Goal: Task Accomplishment & Management: Manage account settings

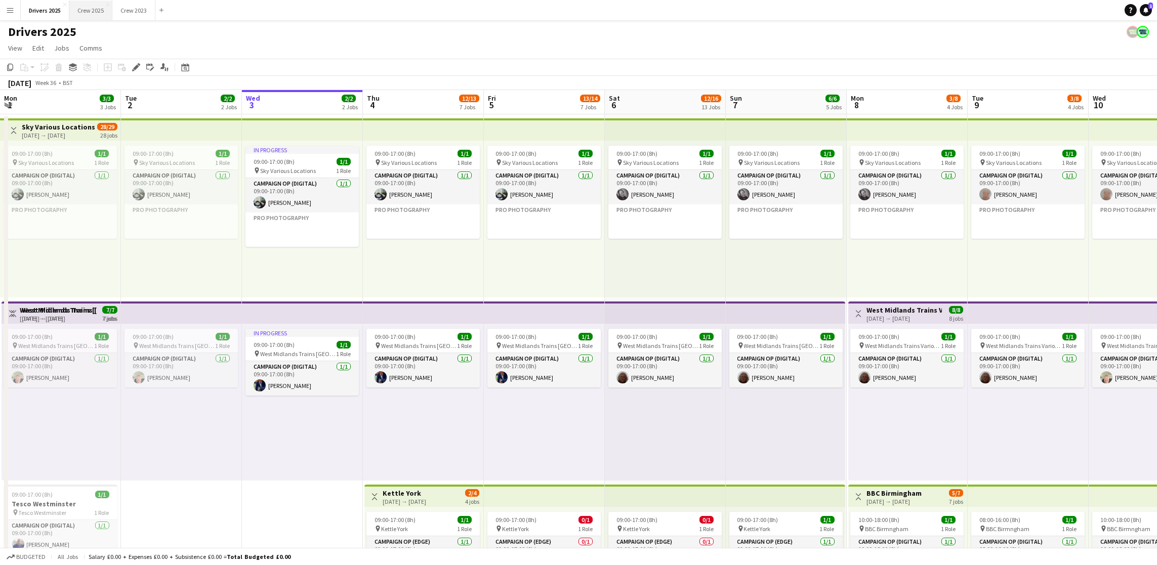
scroll to position [0, 288]
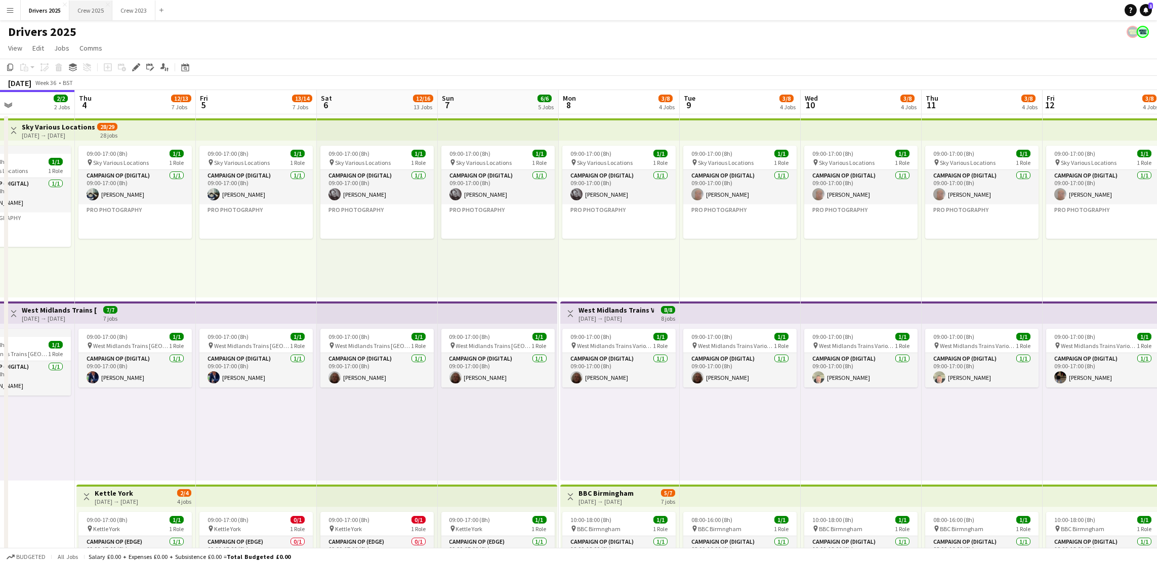
click at [83, 5] on button "Crew 2025 Close" at bounding box center [90, 11] width 43 height 20
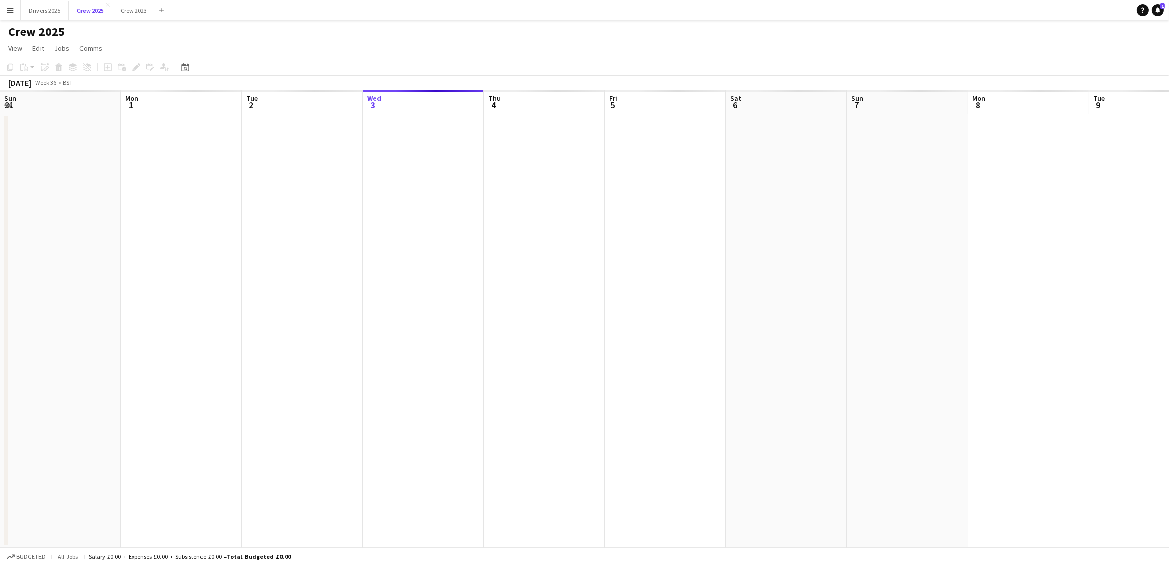
scroll to position [0, 241]
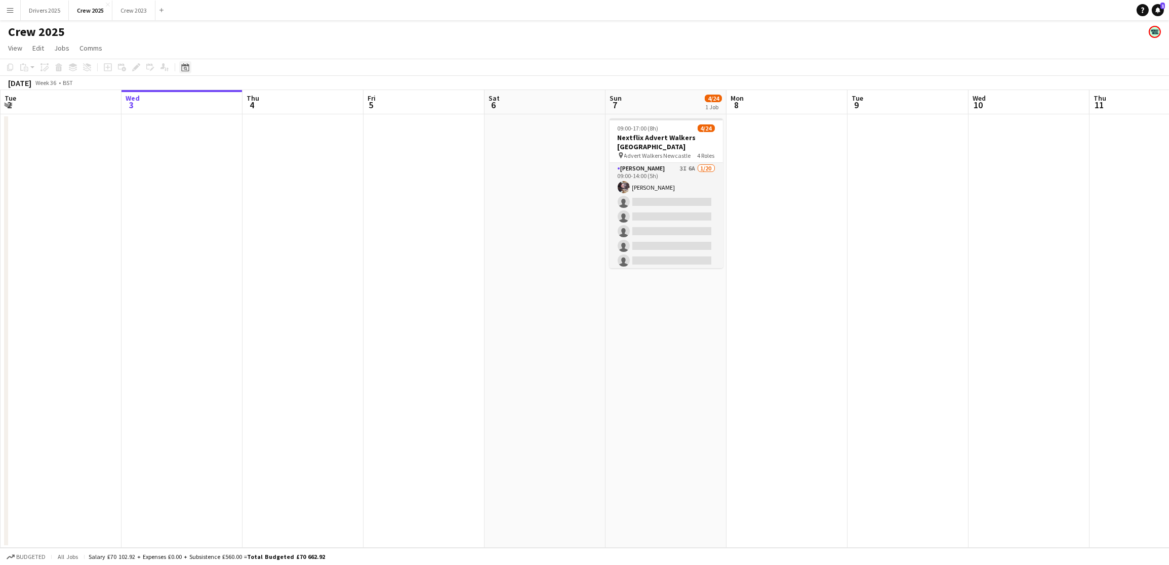
click at [182, 65] on icon "Date picker" at bounding box center [185, 67] width 8 height 8
click at [226, 180] on span "18" at bounding box center [226, 181] width 12 height 12
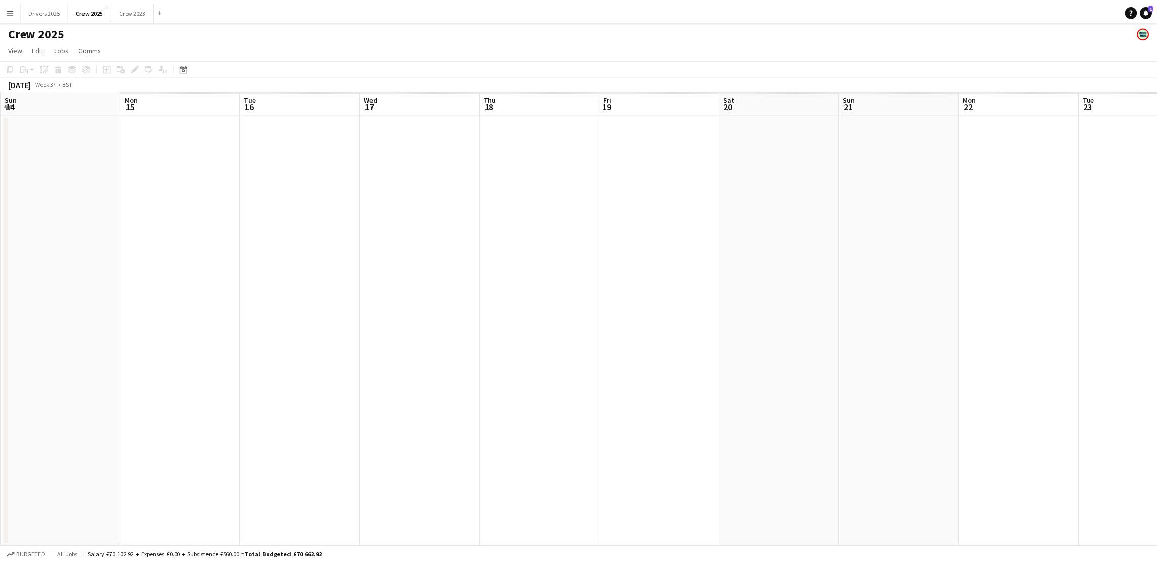
scroll to position [0, 348]
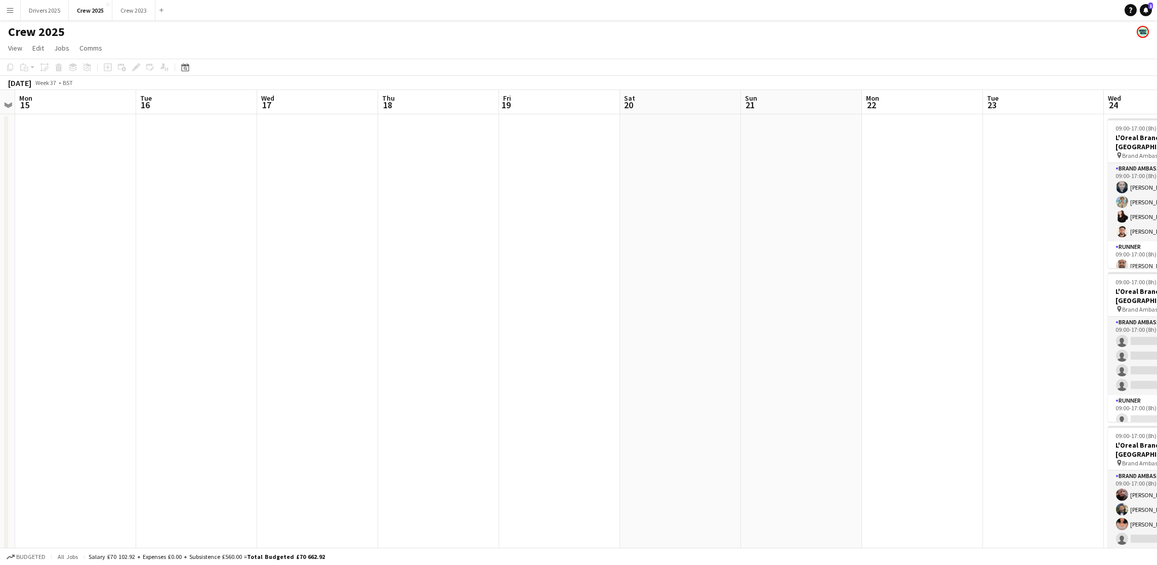
click at [438, 247] on app-date-cell at bounding box center [438, 355] width 121 height 482
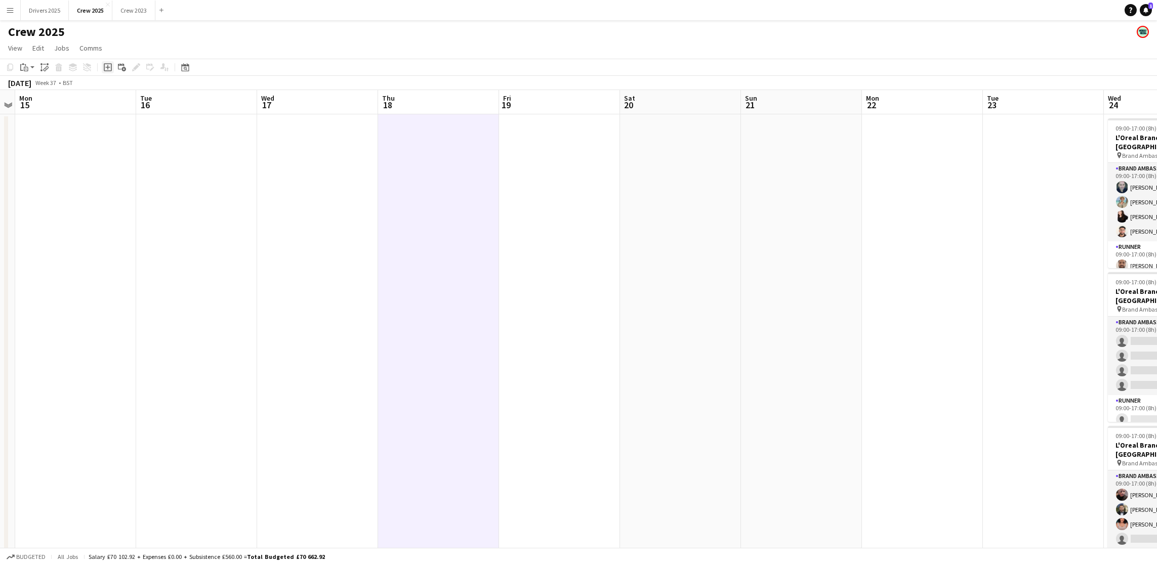
click at [106, 67] on icon at bounding box center [107, 67] width 5 height 5
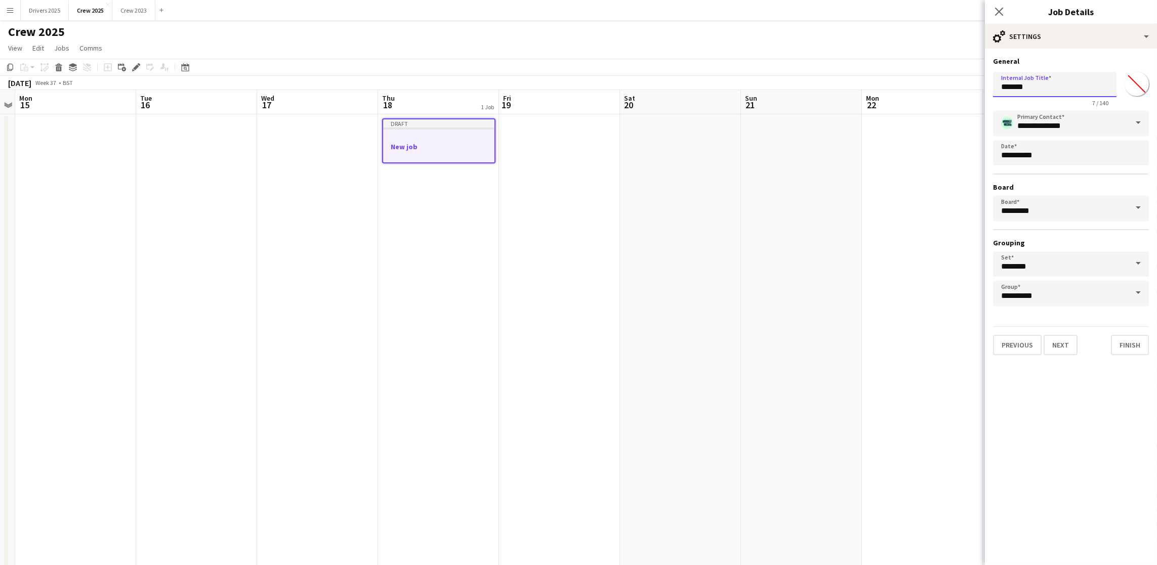
drag, startPoint x: 1078, startPoint y: 87, endPoint x: 879, endPoint y: 85, distance: 199.0
click at [879, 85] on body "Menu Boards Boards Boards All jobs Status Workforce Workforce My Workforce Recr…" at bounding box center [578, 307] width 1157 height 614
click at [1056, 83] on input "**********" at bounding box center [1055, 84] width 124 height 25
drag, startPoint x: 1056, startPoint y: 83, endPoint x: 1074, endPoint y: 87, distance: 17.6
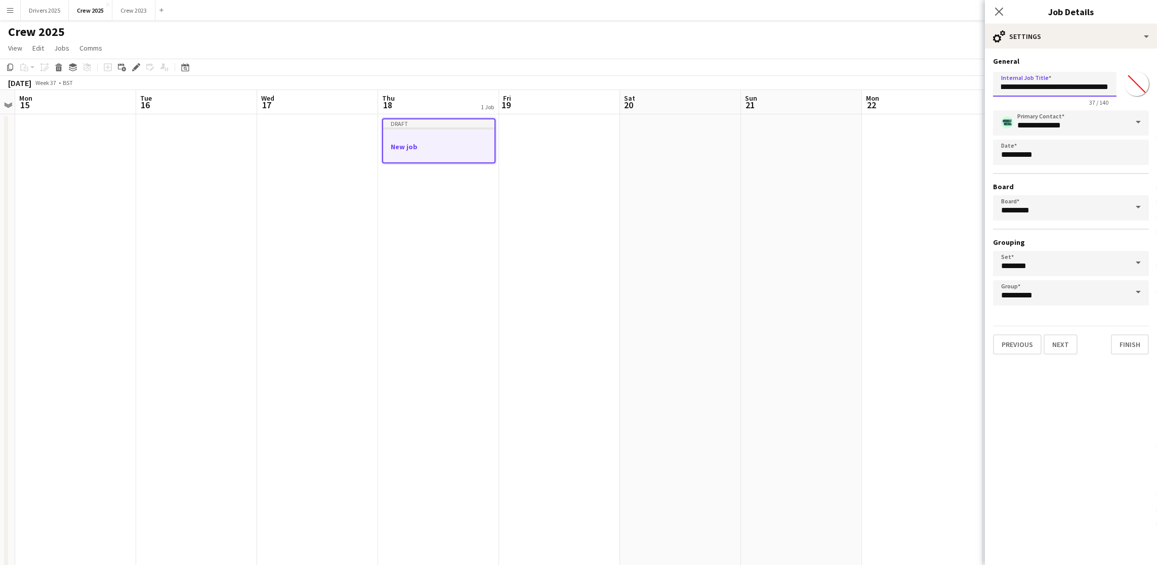
click at [1074, 87] on input "**********" at bounding box center [1055, 84] width 124 height 25
drag, startPoint x: 1055, startPoint y: 89, endPoint x: 1151, endPoint y: 91, distance: 95.7
click at [1151, 91] on form "**********" at bounding box center [1071, 206] width 172 height 298
type input "**********"
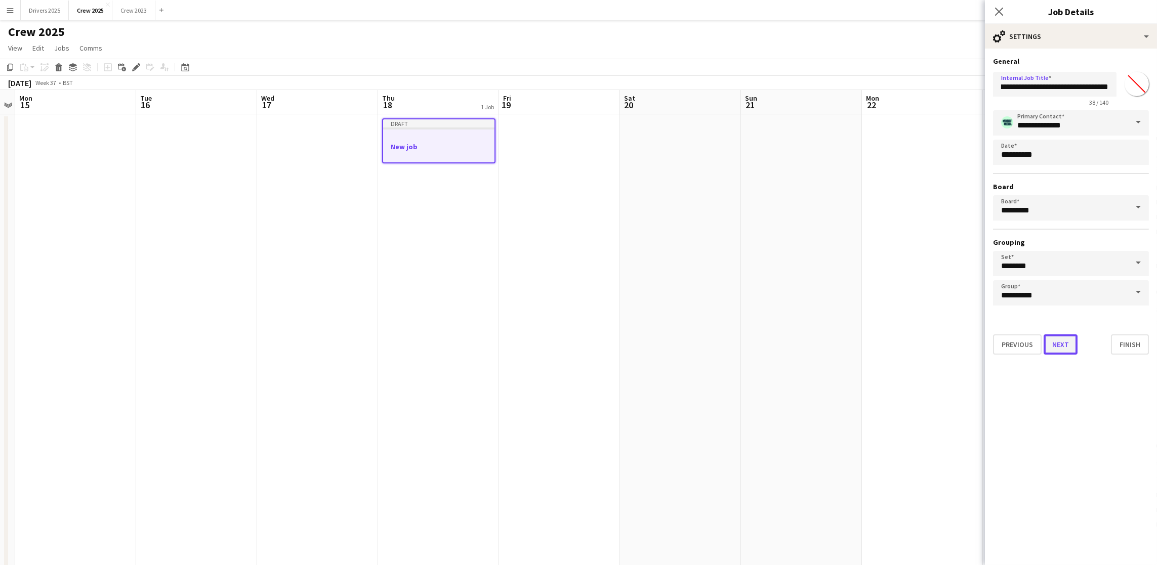
click at [1068, 347] on button "Next" at bounding box center [1061, 345] width 34 height 20
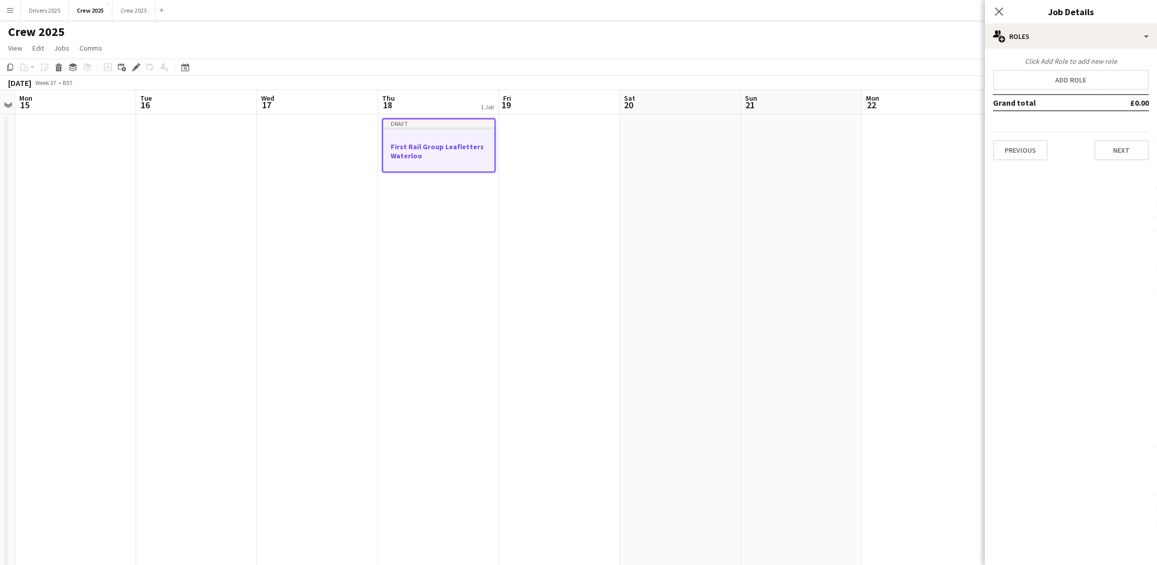
scroll to position [0, 0]
click at [1069, 60] on div "Click Add Role to add new role" at bounding box center [1071, 61] width 156 height 9
click at [1068, 83] on button "Add role" at bounding box center [1071, 80] width 156 height 20
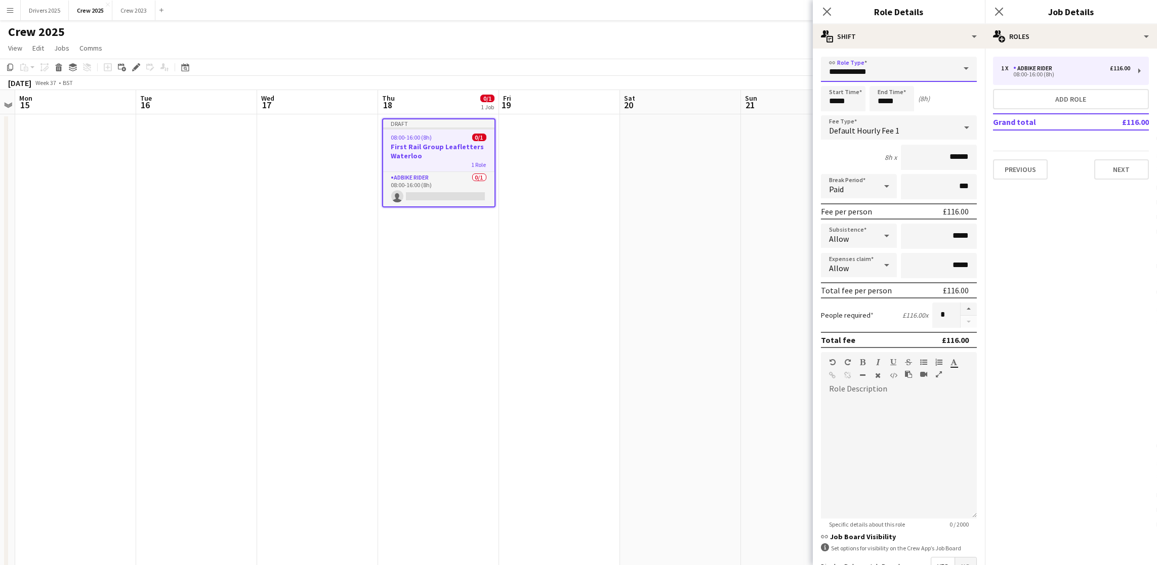
click at [929, 73] on input "**********" at bounding box center [899, 69] width 156 height 25
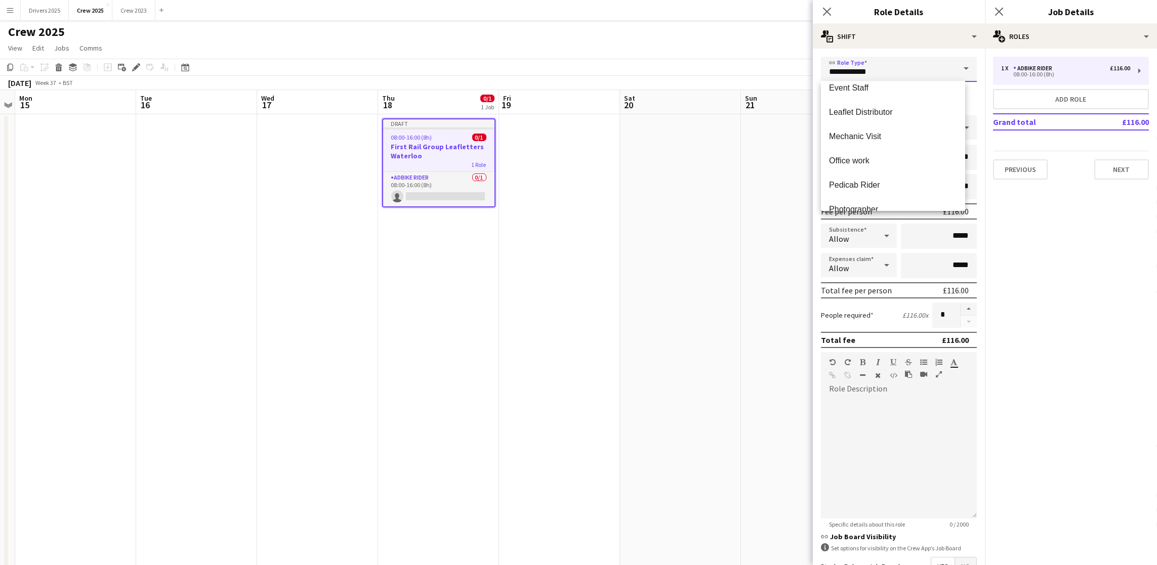
scroll to position [255, 0]
click at [905, 94] on mat-option "Leaflet Distributor" at bounding box center [893, 85] width 144 height 24
type input "**********"
type input "******"
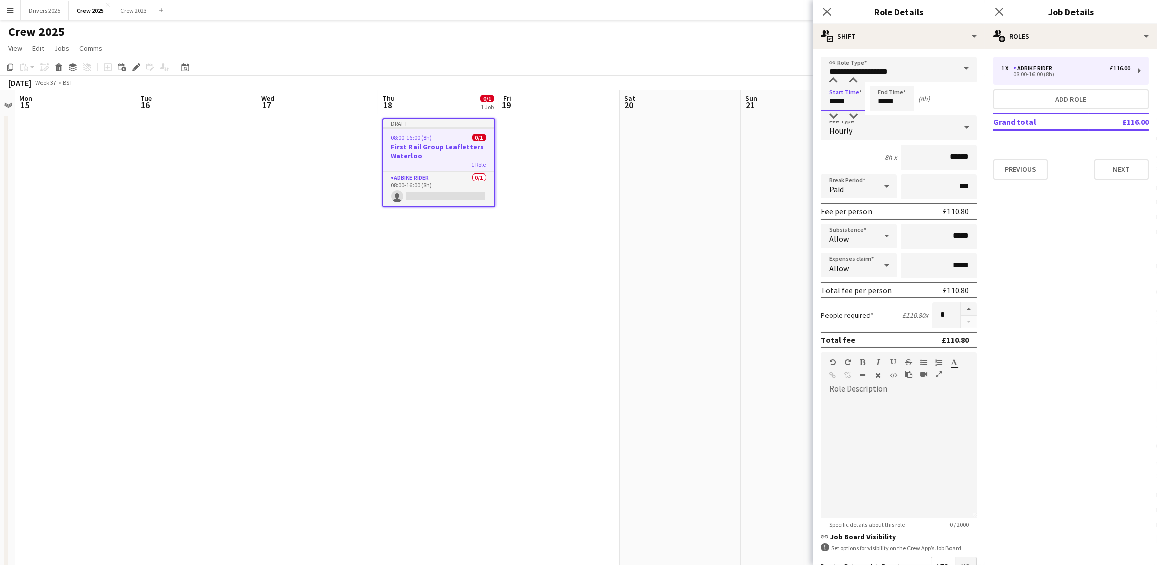
drag, startPoint x: 859, startPoint y: 103, endPoint x: 767, endPoint y: 93, distance: 92.1
click at [779, 97] on body "Menu Boards Boards Boards All jobs Status Workforce Workforce My Workforce Recr…" at bounding box center [578, 307] width 1157 height 614
type input "*****"
click at [907, 129] on div "Hourly" at bounding box center [889, 127] width 136 height 24
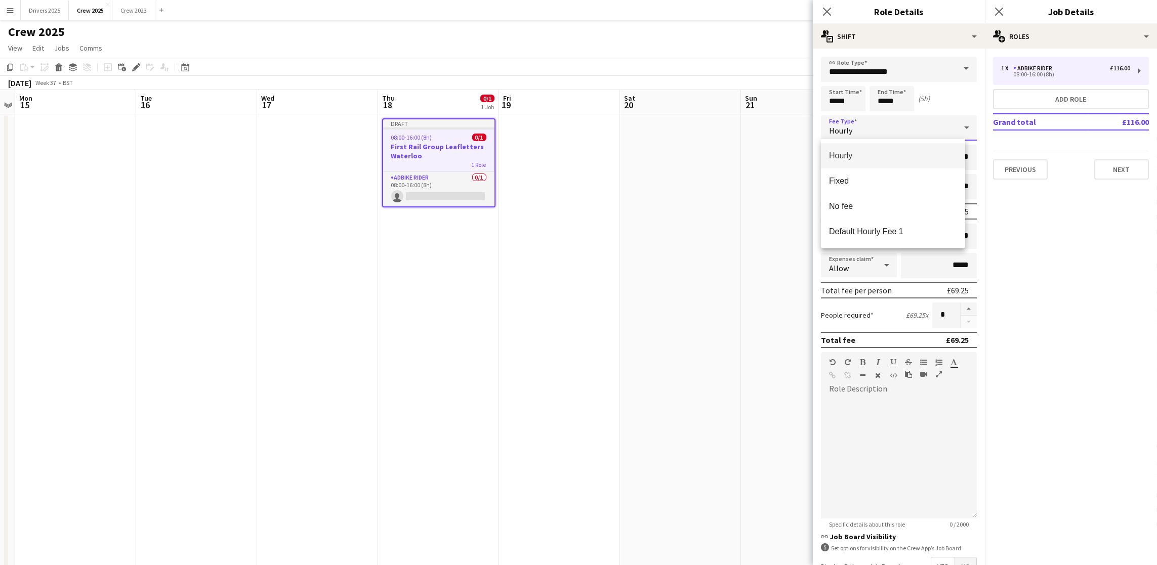
click at [870, 153] on span "Hourly" at bounding box center [893, 156] width 128 height 10
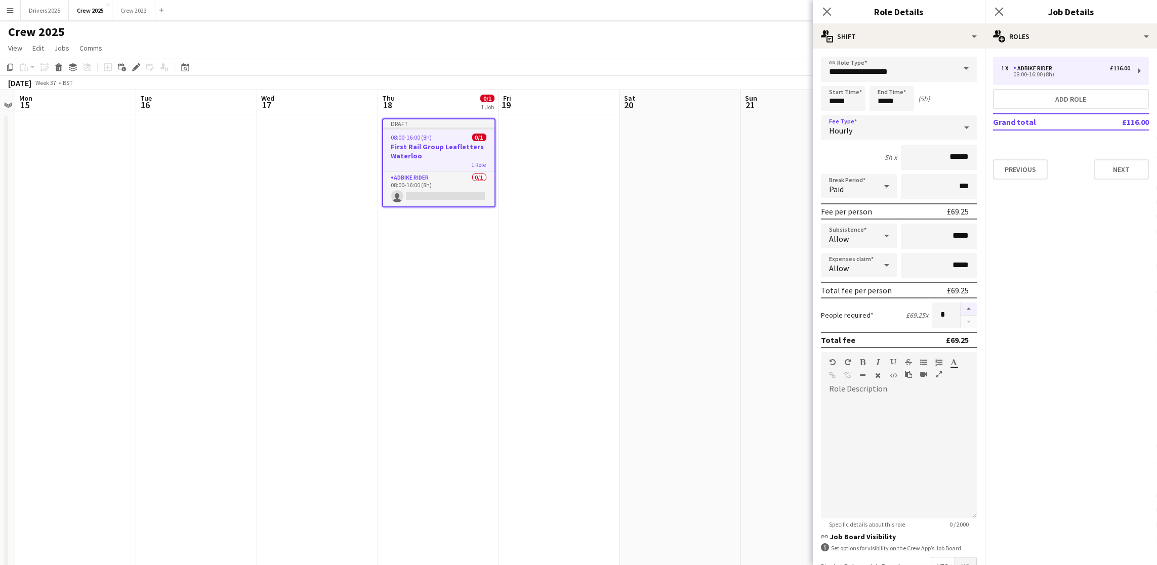
click at [961, 304] on button "button" at bounding box center [969, 309] width 16 height 13
type input "*"
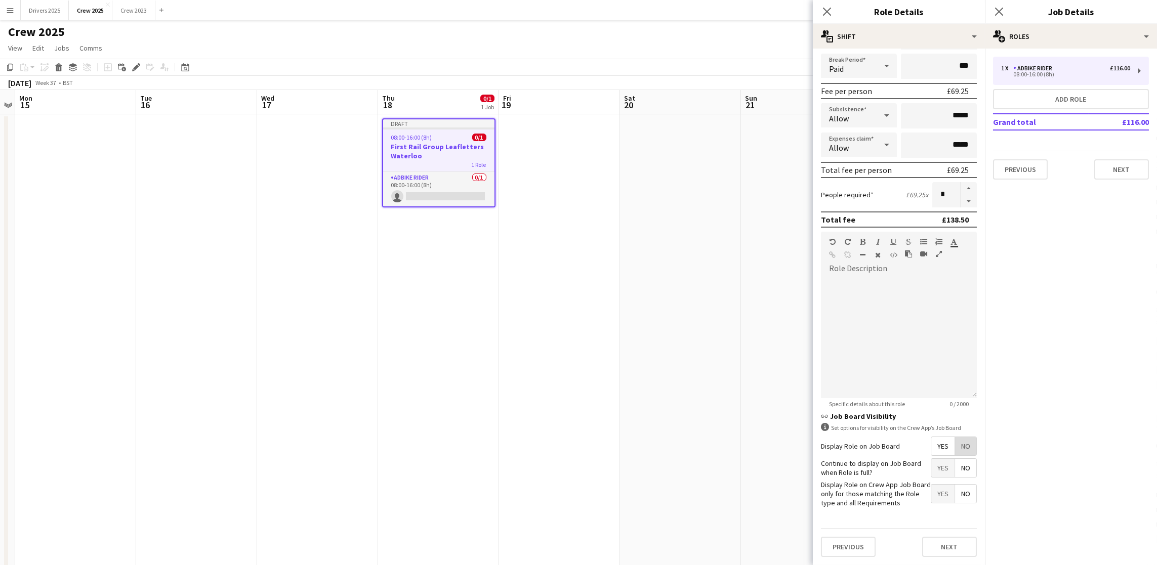
click at [955, 439] on span "No" at bounding box center [965, 446] width 21 height 18
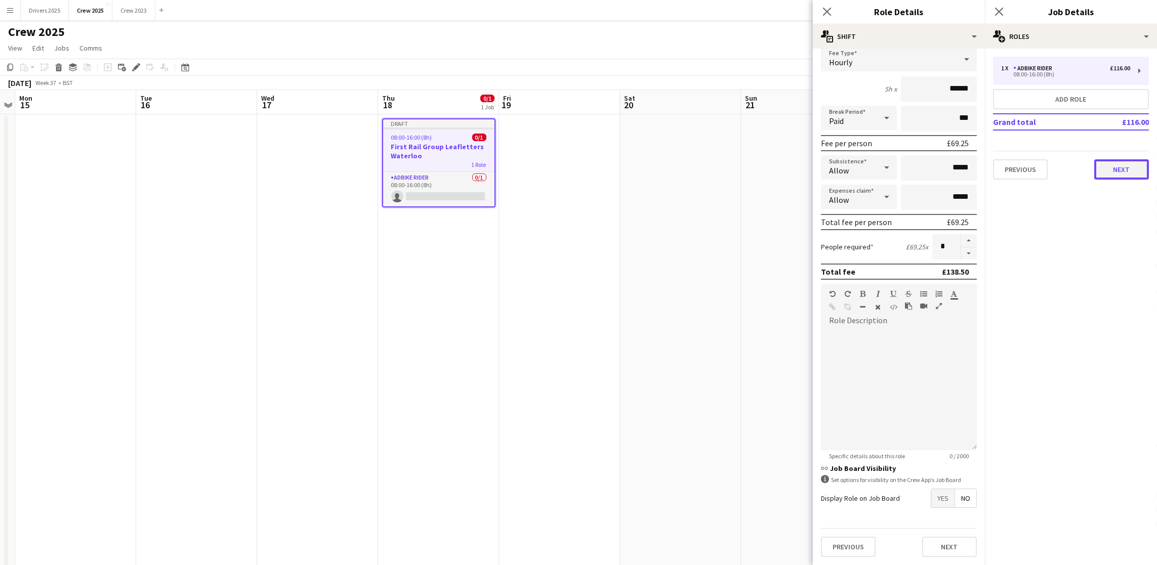
click at [1112, 169] on button "Next" at bounding box center [1121, 169] width 55 height 20
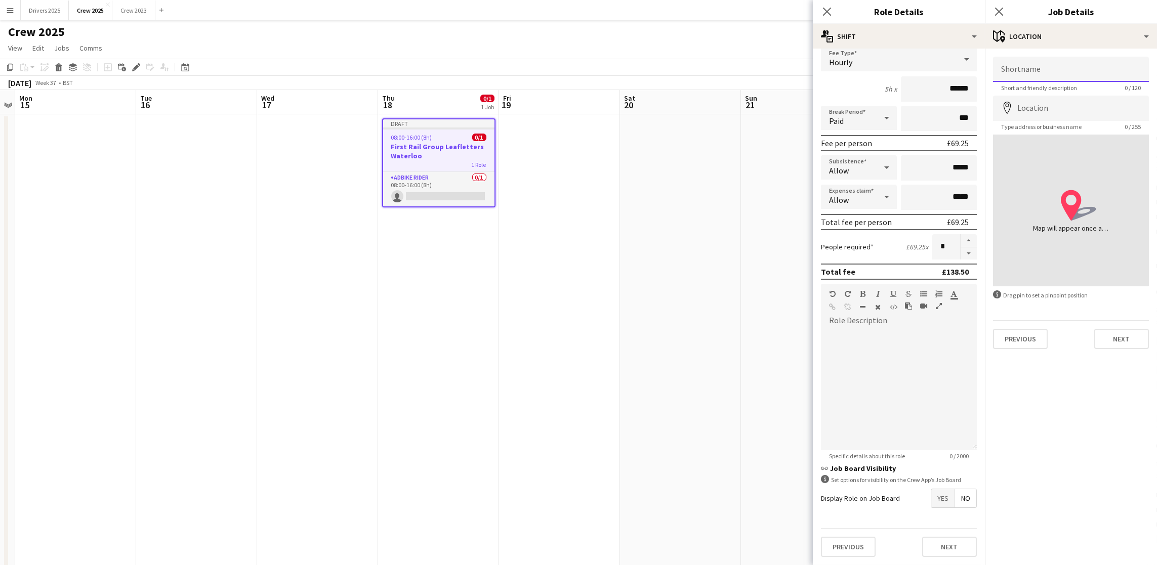
click at [1077, 71] on input "Shortname" at bounding box center [1071, 69] width 156 height 25
paste input "**********"
type input "**********"
click at [1071, 109] on input "Location" at bounding box center [1071, 108] width 156 height 25
type input "**********"
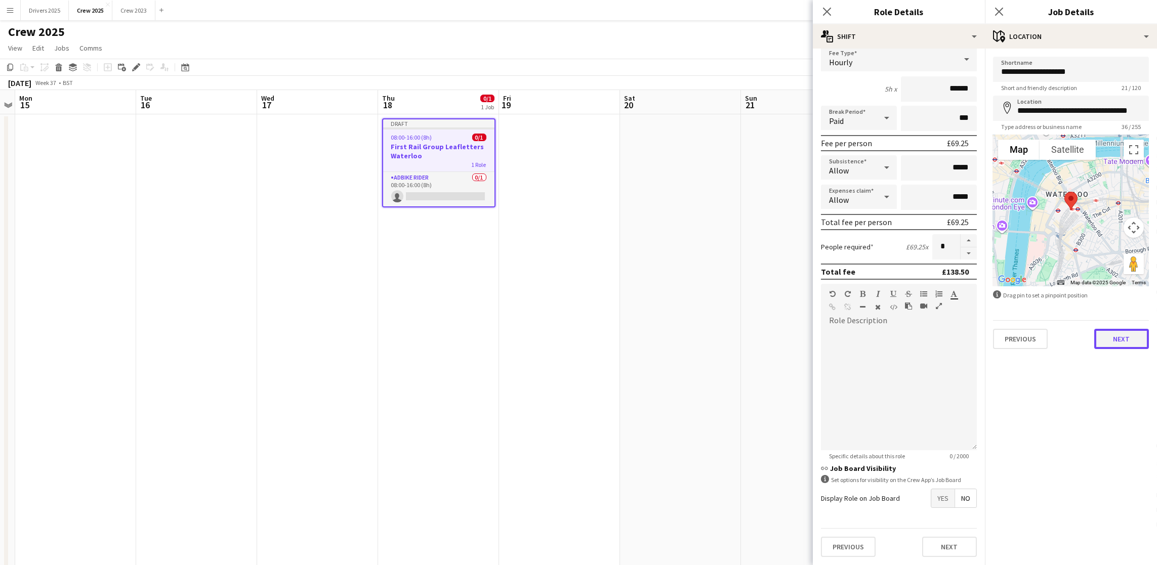
click at [1127, 345] on button "Next" at bounding box center [1121, 339] width 55 height 20
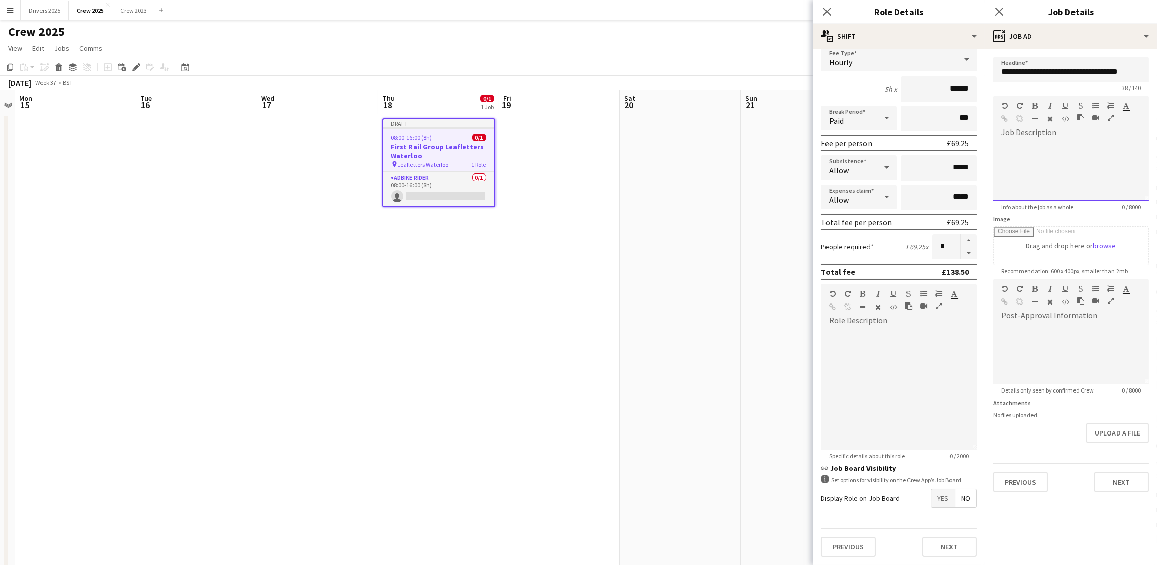
click at [1106, 170] on div at bounding box center [1071, 171] width 156 height 61
click at [1077, 126] on div at bounding box center [1100, 120] width 46 height 12
paste div
click at [1092, 154] on span "**********" at bounding box center [1067, 165] width 133 height 27
click at [1122, 188] on div "**********" at bounding box center [1071, 171] width 156 height 61
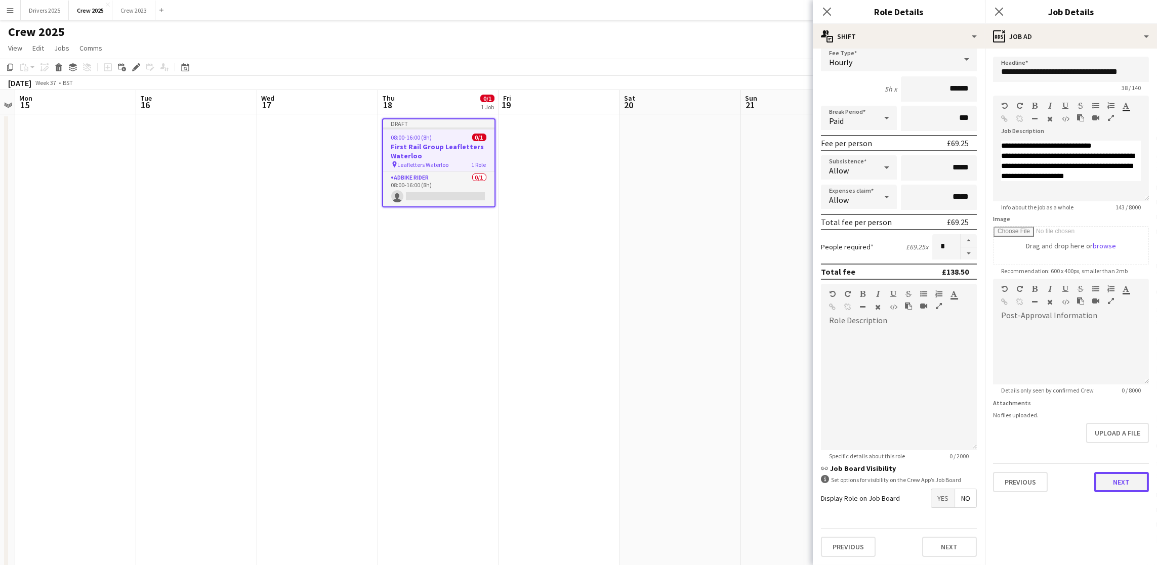
click at [1118, 480] on button "Next" at bounding box center [1121, 482] width 55 height 20
type input "*******"
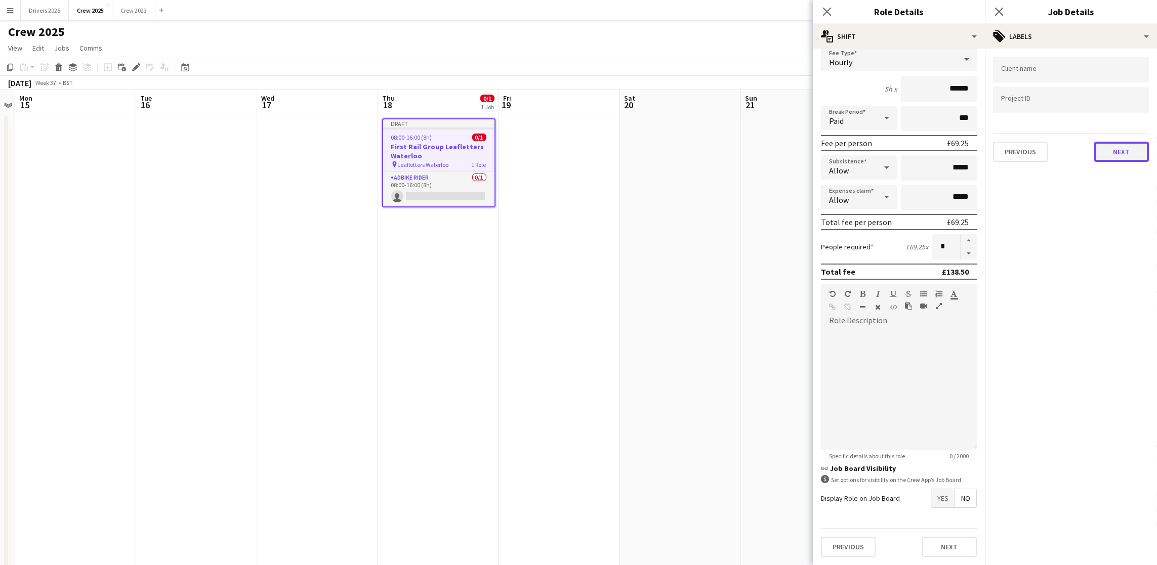
click at [1113, 142] on button "Next" at bounding box center [1121, 152] width 55 height 20
click at [1123, 105] on button "Next" at bounding box center [1121, 105] width 55 height 20
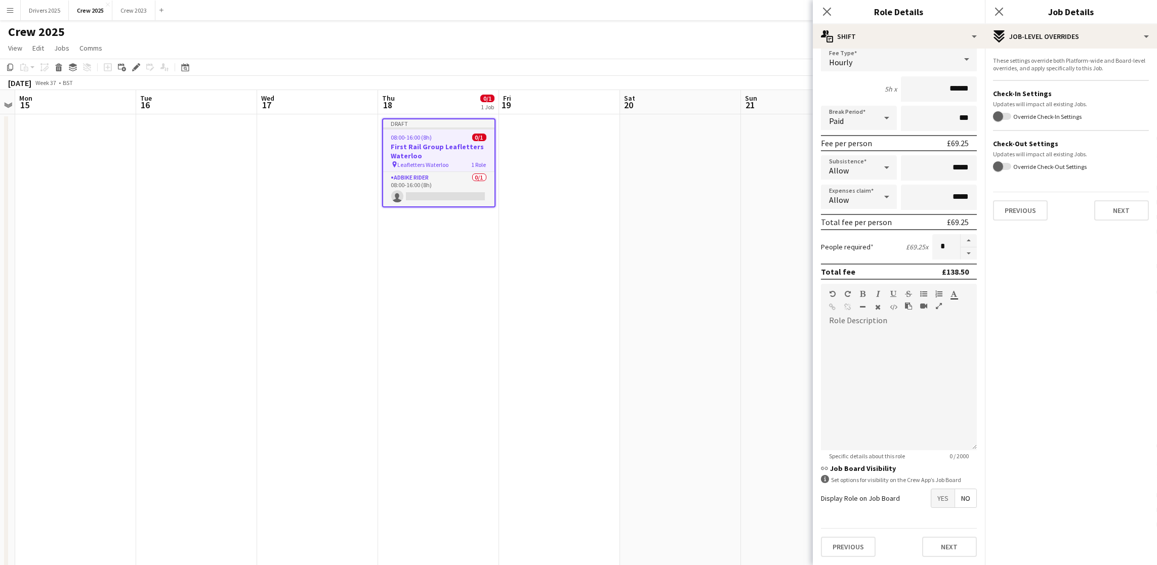
click at [1129, 233] on mat-expansion-panel "pencil3 Settings These settings override both Platform-wide and Board-level ove…" at bounding box center [1071, 307] width 172 height 517
click at [1118, 211] on button "Next" at bounding box center [1121, 210] width 55 height 20
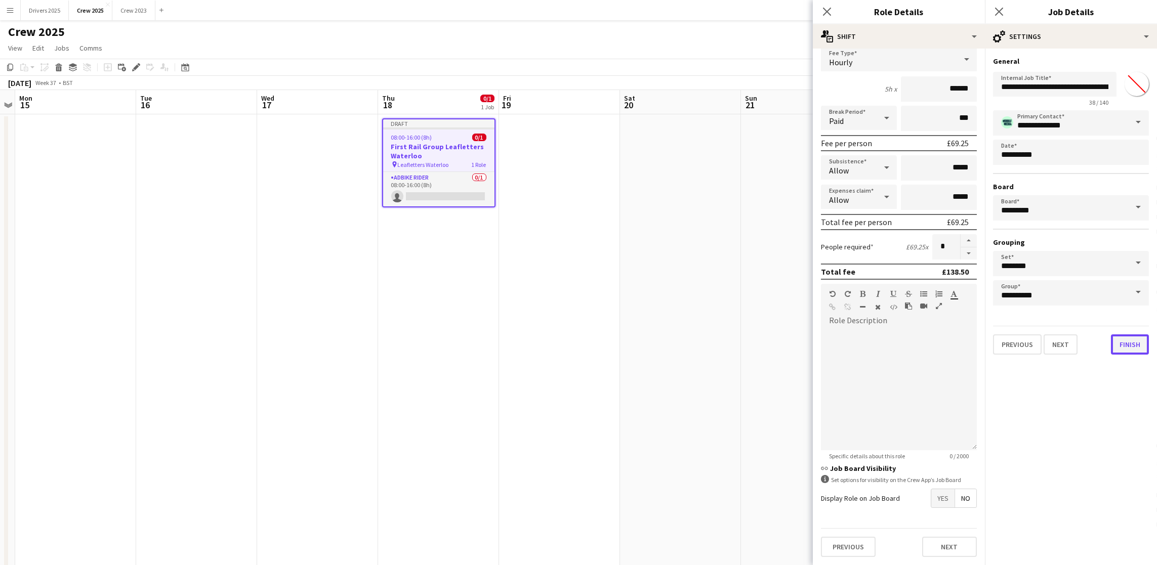
click at [1123, 342] on button "Finish" at bounding box center [1130, 345] width 38 height 20
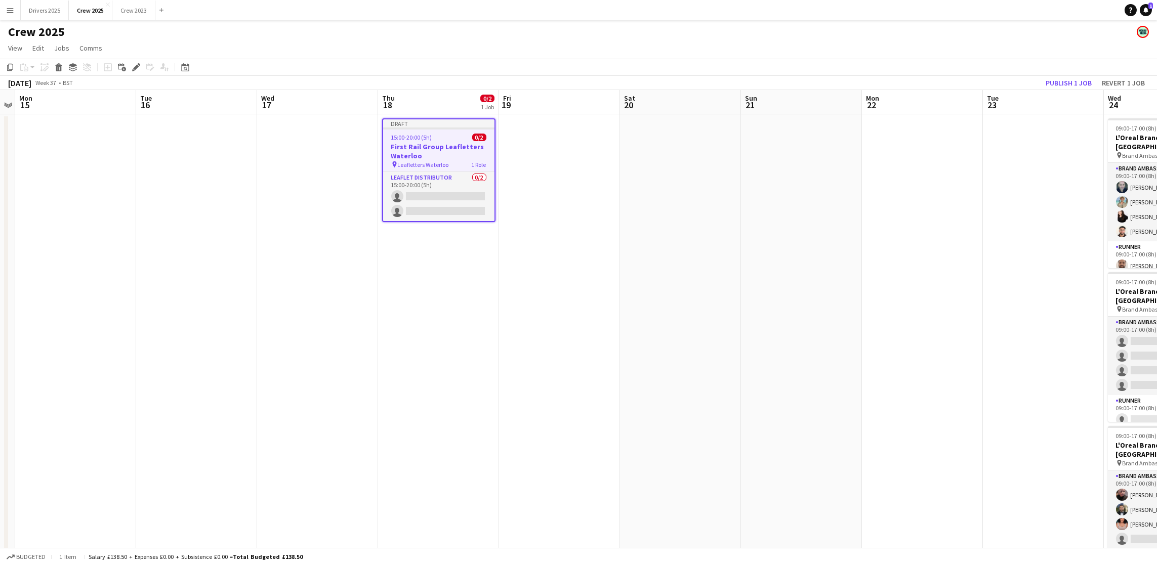
click at [425, 134] on span "15:00-20:00 (5h)" at bounding box center [411, 138] width 41 height 8
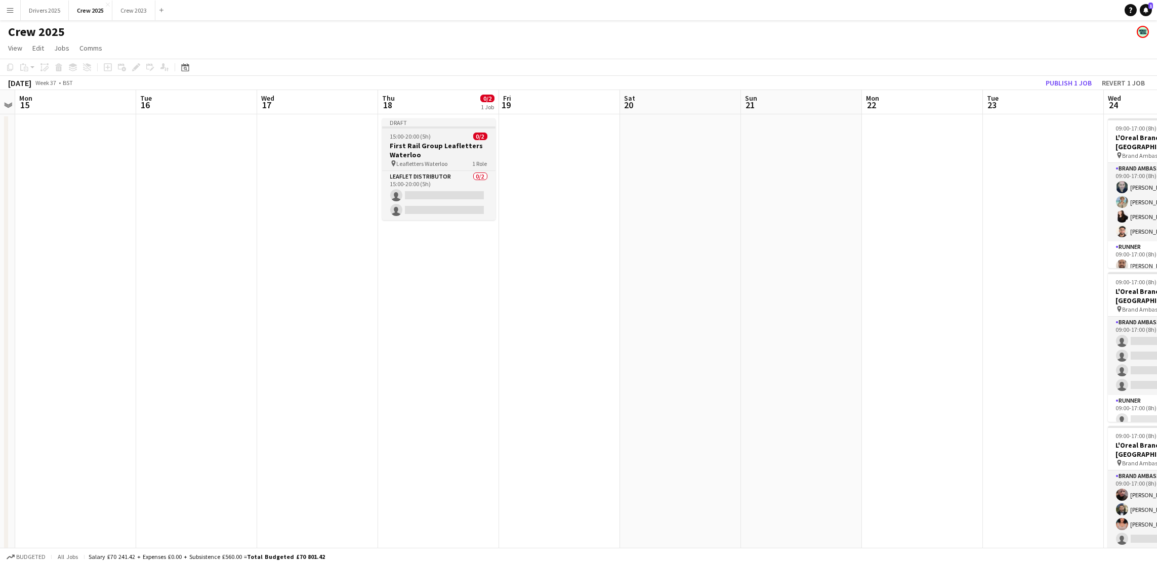
click at [420, 134] on span "15:00-20:00 (5h)" at bounding box center [410, 137] width 41 height 8
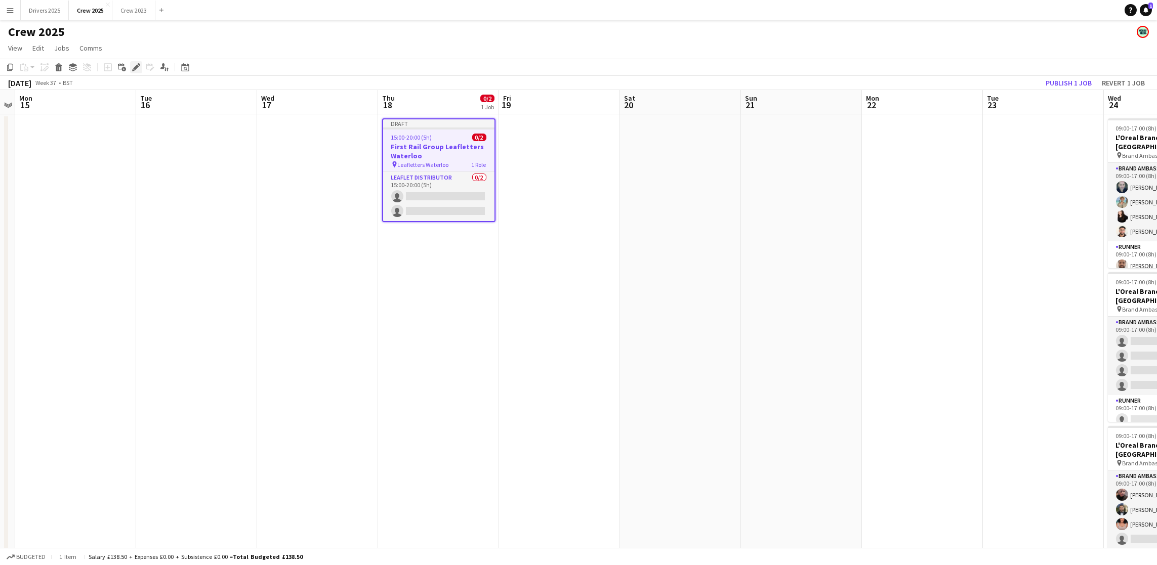
click at [132, 68] on icon "Edit" at bounding box center [136, 67] width 8 height 8
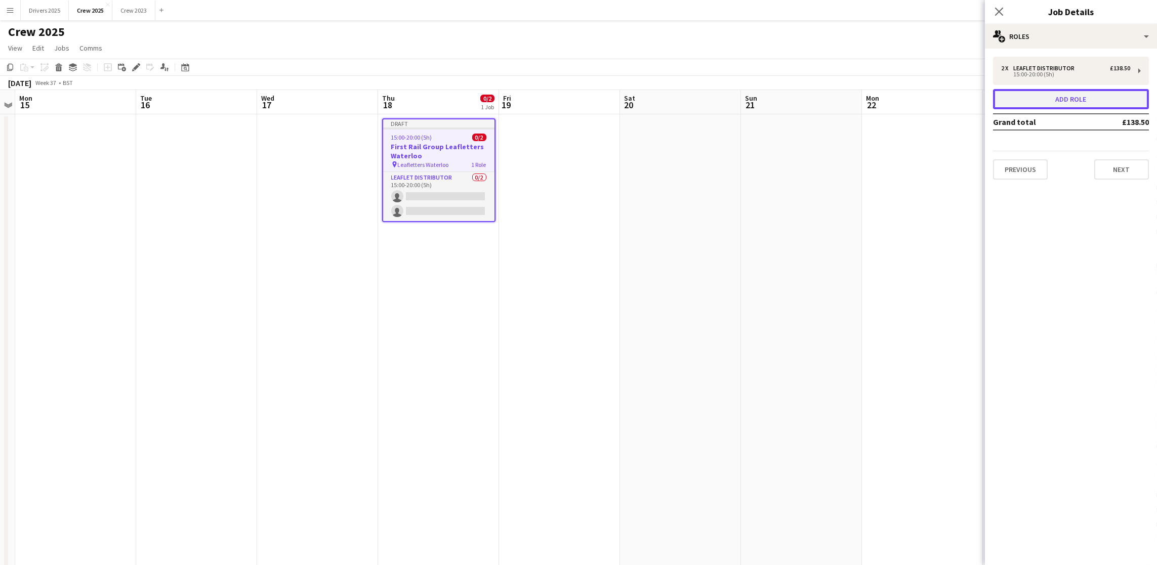
click at [1053, 99] on button "Add role" at bounding box center [1071, 99] width 156 height 20
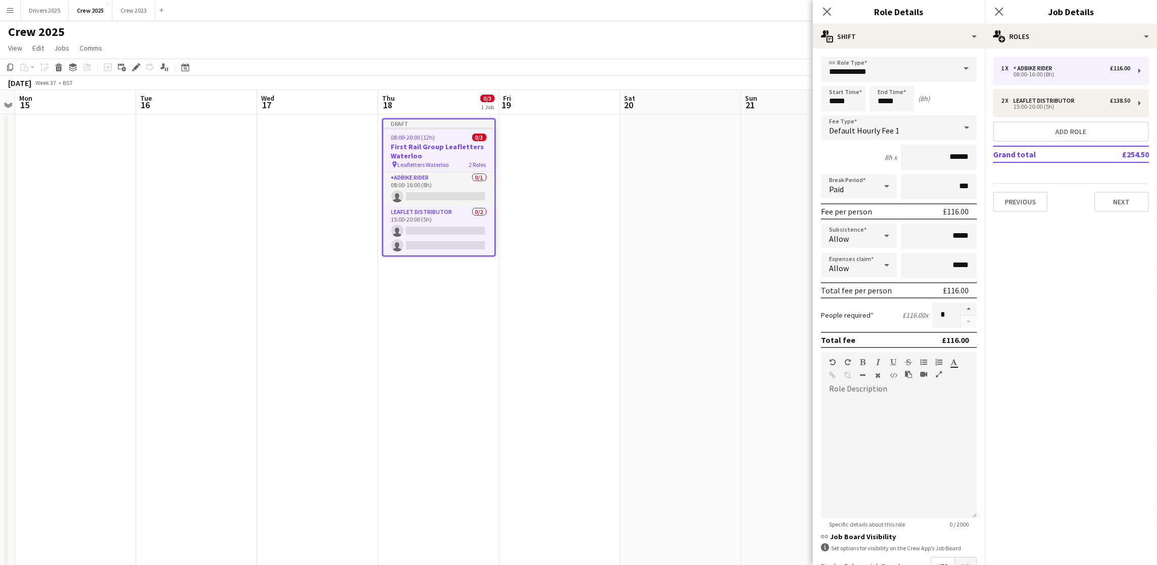
click at [957, 68] on span at bounding box center [966, 69] width 21 height 24
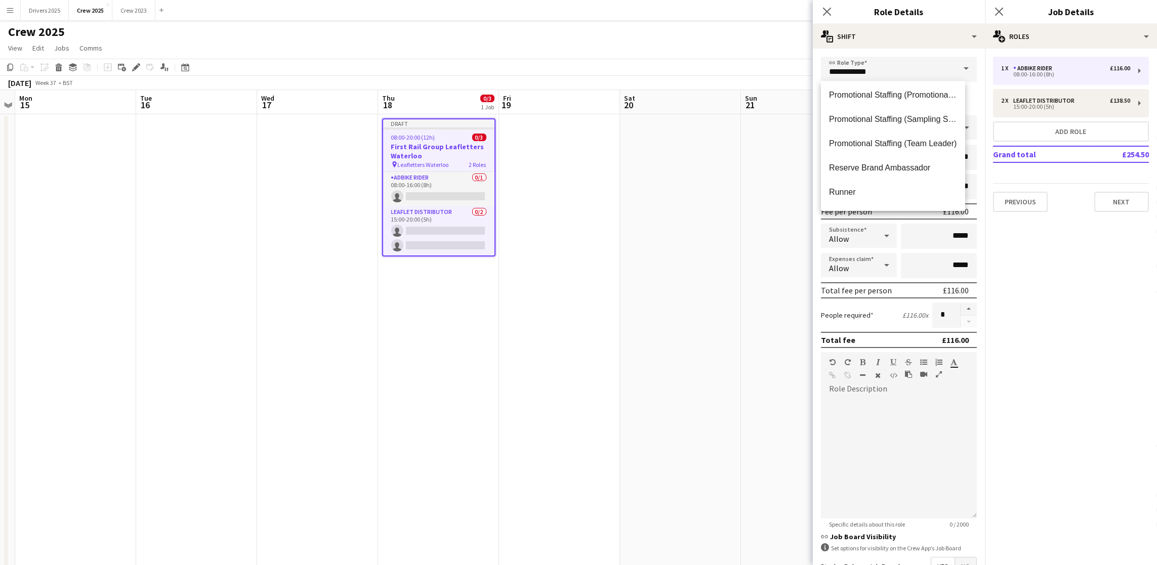
scroll to position [674, 0]
click at [851, 128] on span "Team Leader" at bounding box center [893, 129] width 128 height 10
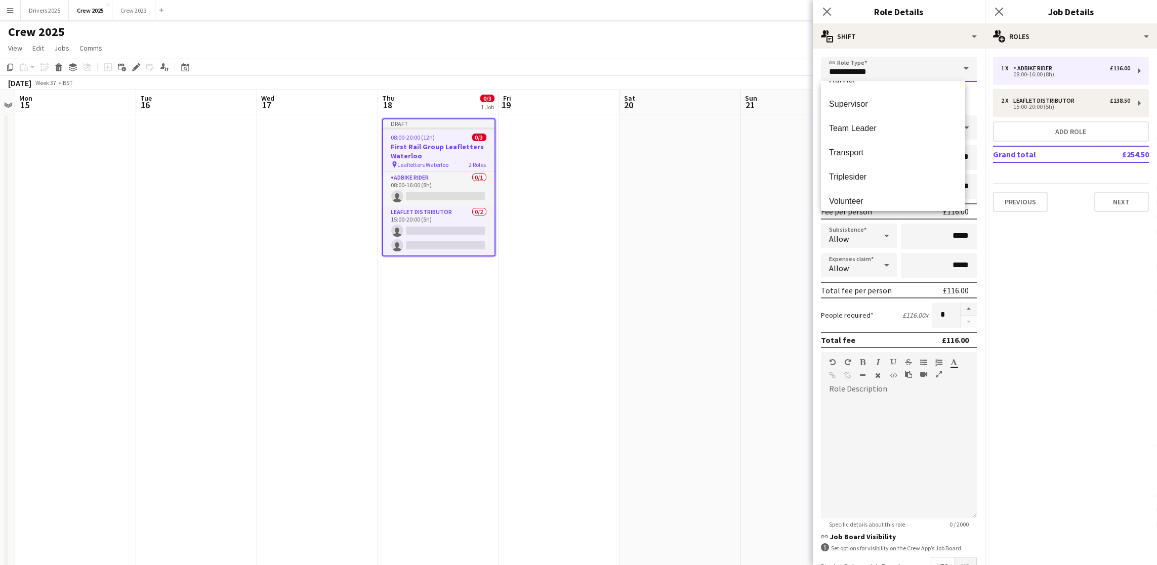
type input "**********"
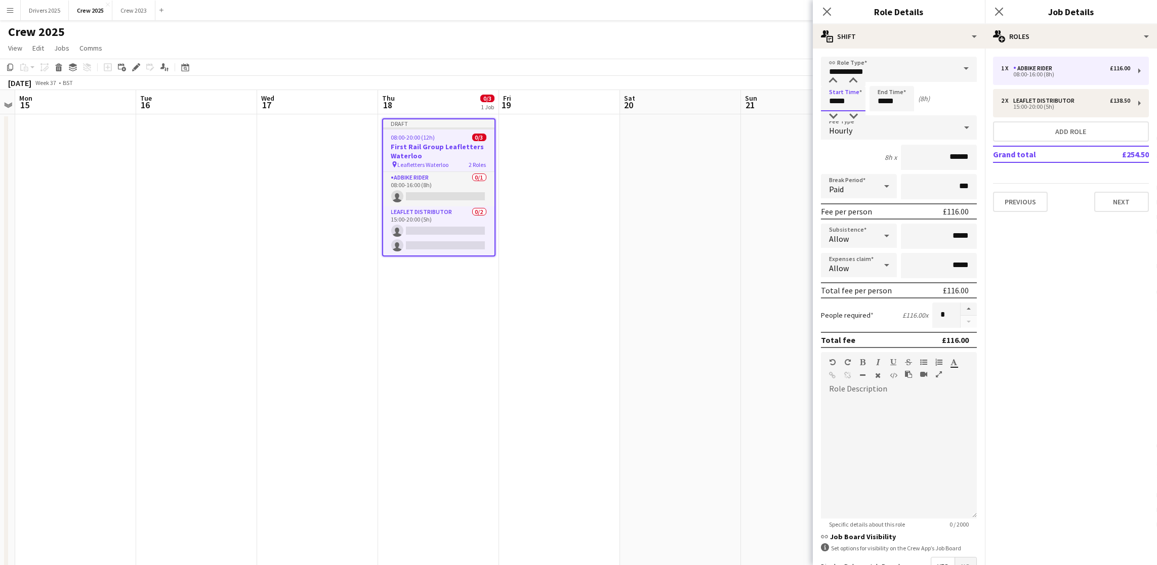
drag, startPoint x: 855, startPoint y: 99, endPoint x: 783, endPoint y: 91, distance: 72.3
click at [783, 91] on body "Menu Boards Boards Boards All jobs Status Workforce Workforce My Workforce Recr…" at bounding box center [578, 307] width 1157 height 614
type input "*****"
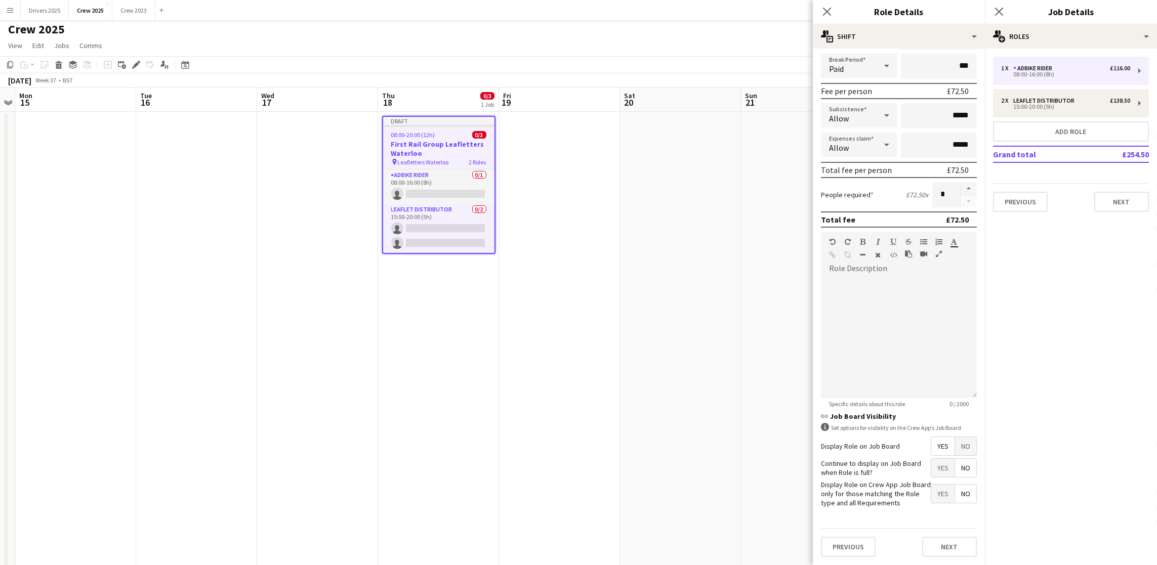
scroll to position [47, 0]
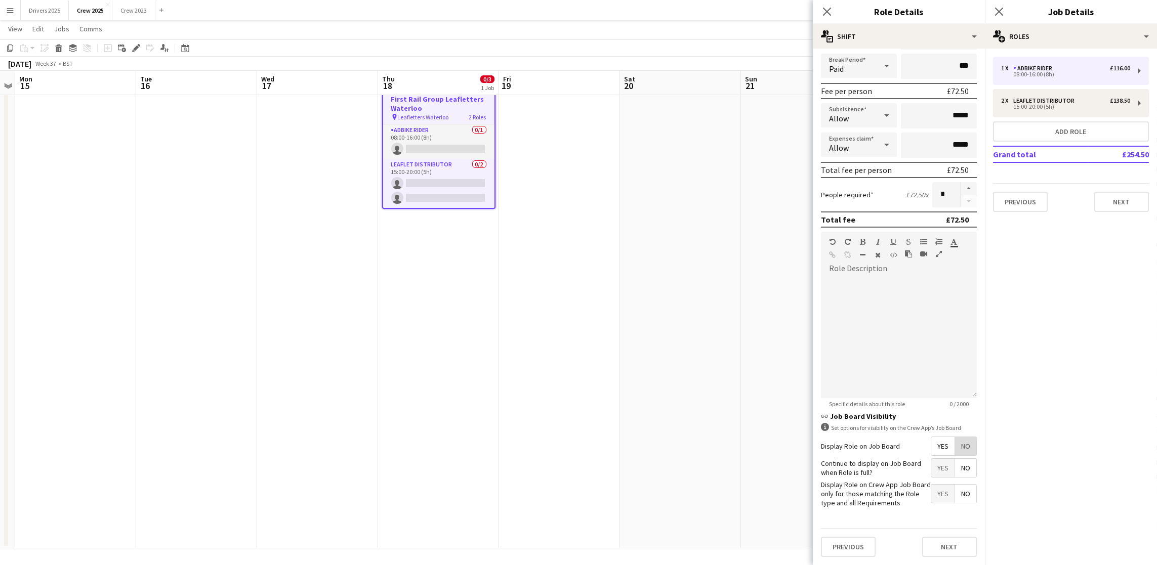
click at [955, 437] on span "No" at bounding box center [965, 446] width 21 height 18
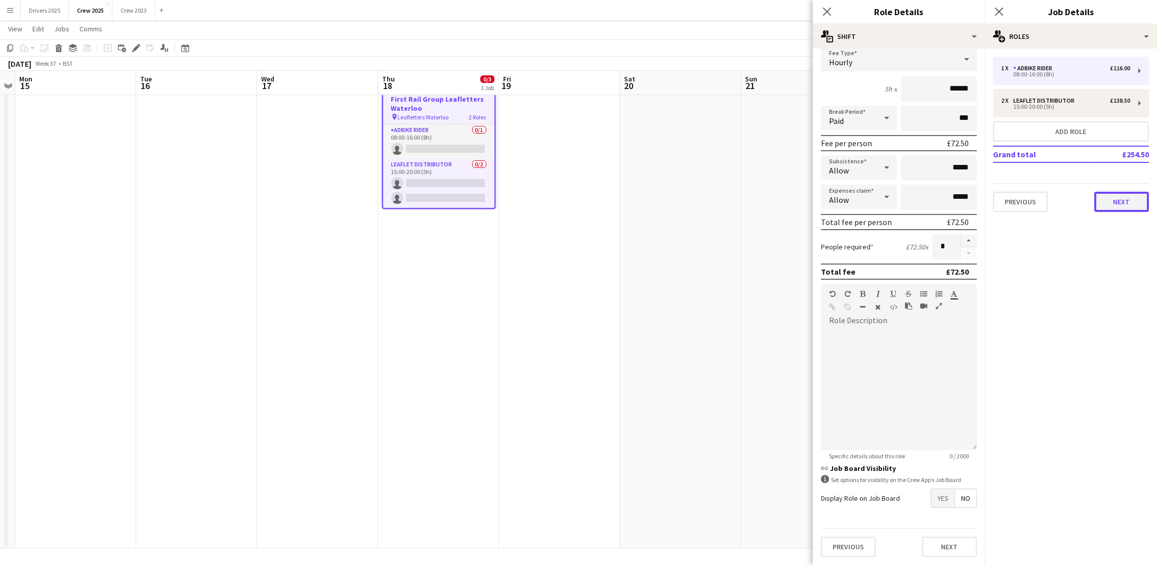
click at [1132, 210] on button "Next" at bounding box center [1121, 202] width 55 height 20
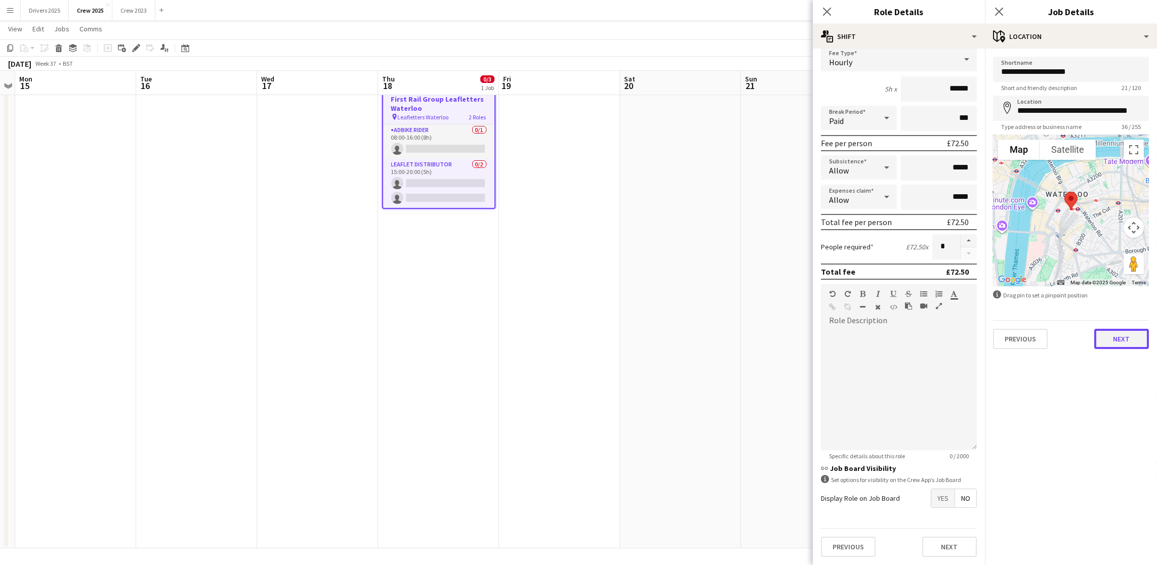
click at [1126, 336] on button "Next" at bounding box center [1121, 339] width 55 height 20
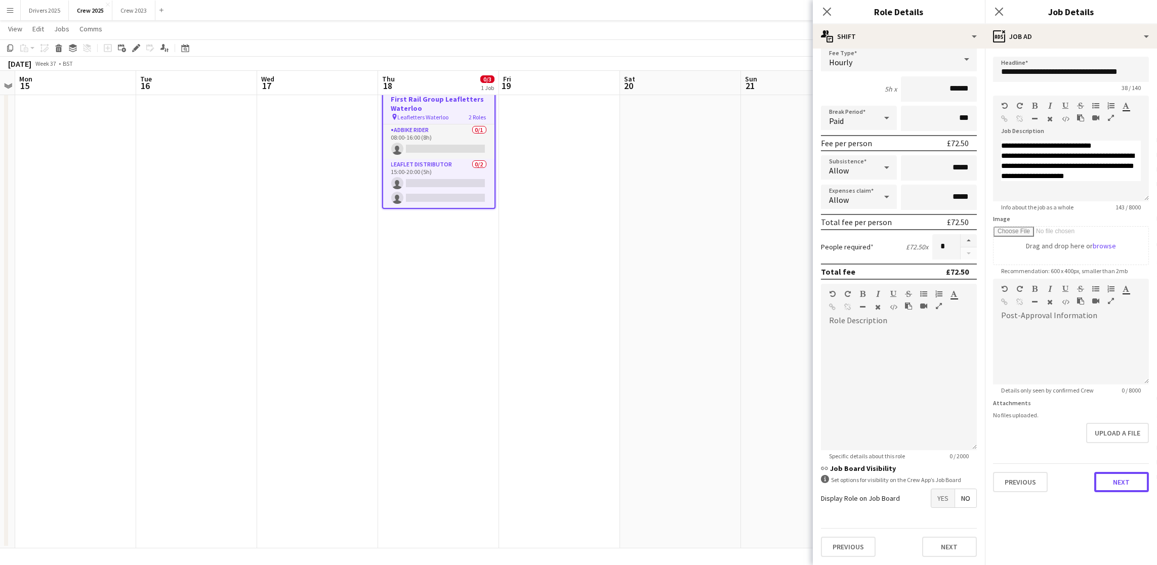
drag, startPoint x: 1131, startPoint y: 479, endPoint x: 944, endPoint y: 438, distance: 191.7
click at [1131, 478] on button "Next" at bounding box center [1121, 482] width 55 height 20
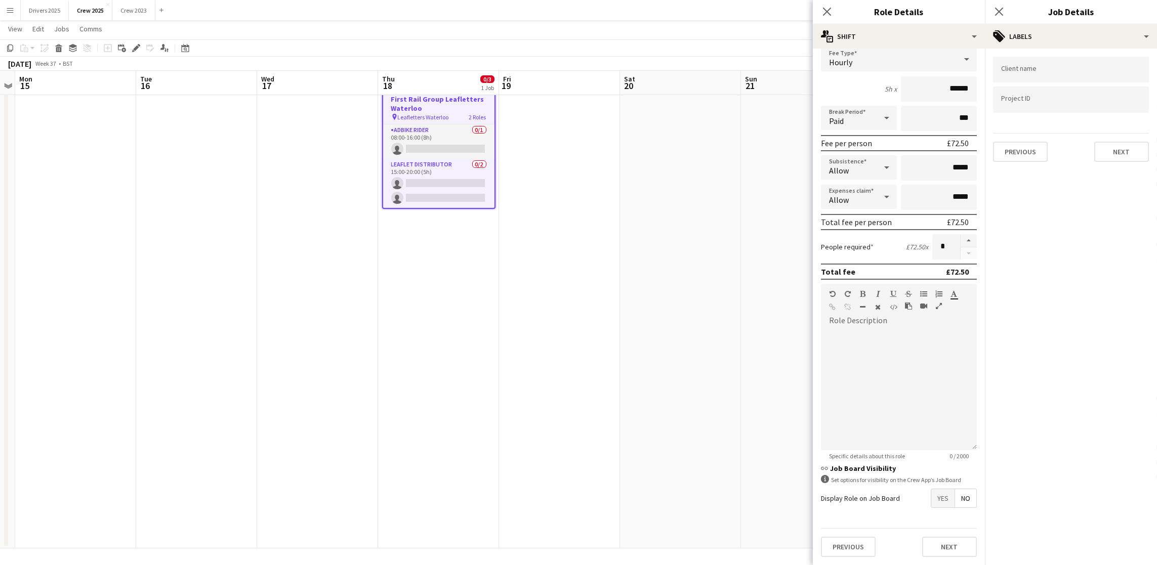
click at [784, 217] on app-date-cell at bounding box center [801, 308] width 121 height 482
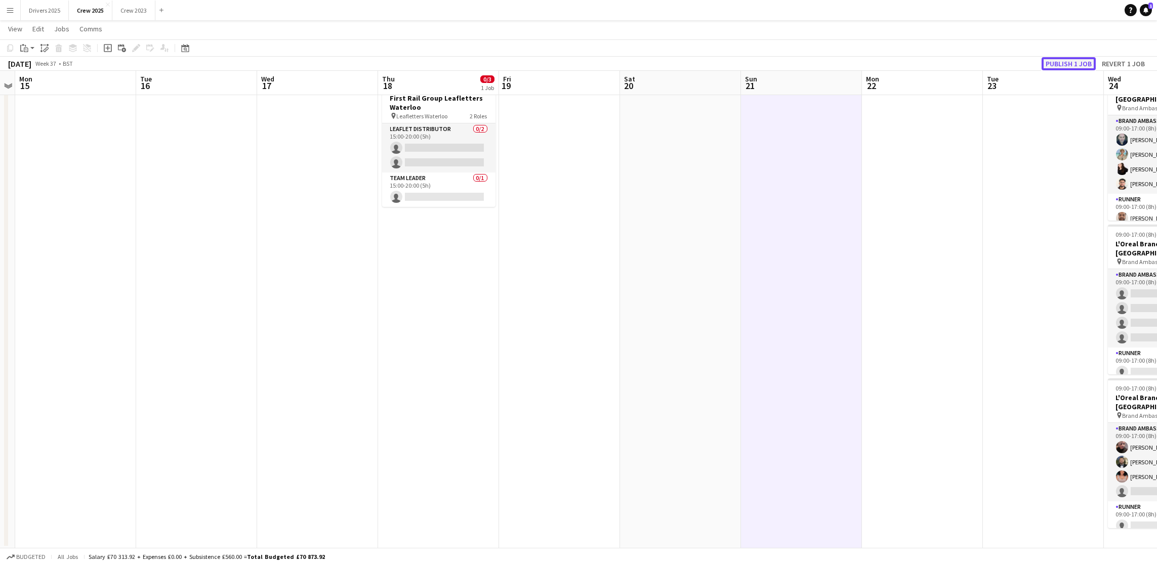
click at [1075, 62] on button "Publish 1 job" at bounding box center [1069, 63] width 54 height 13
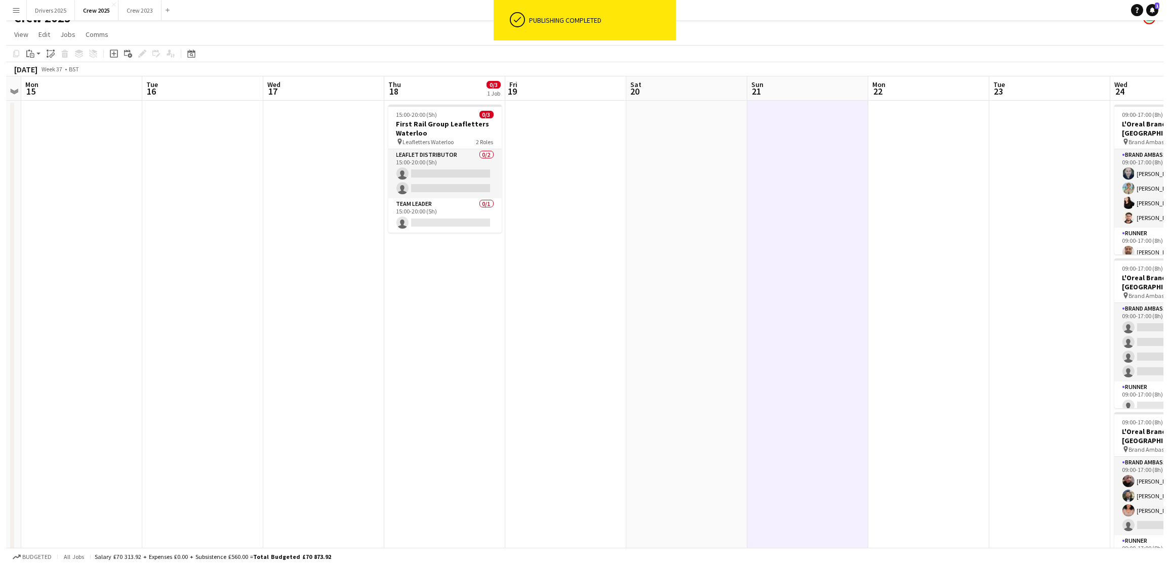
scroll to position [0, 0]
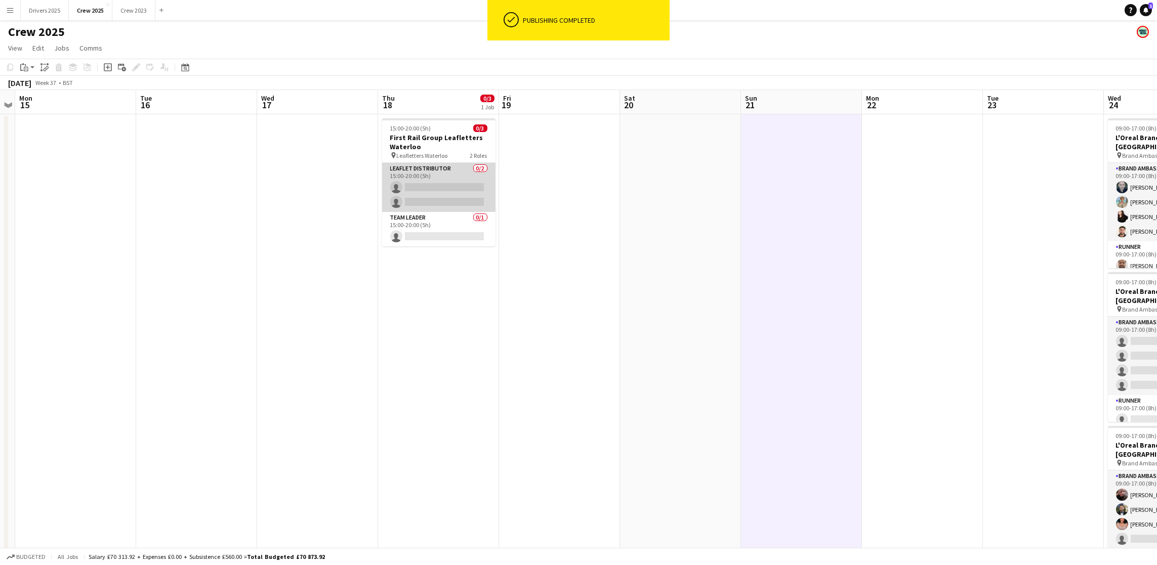
click at [433, 195] on app-card-role "Leaflet Distributor 0/2 15:00-20:00 (5h) single-neutral-actions single-neutral-…" at bounding box center [438, 187] width 113 height 49
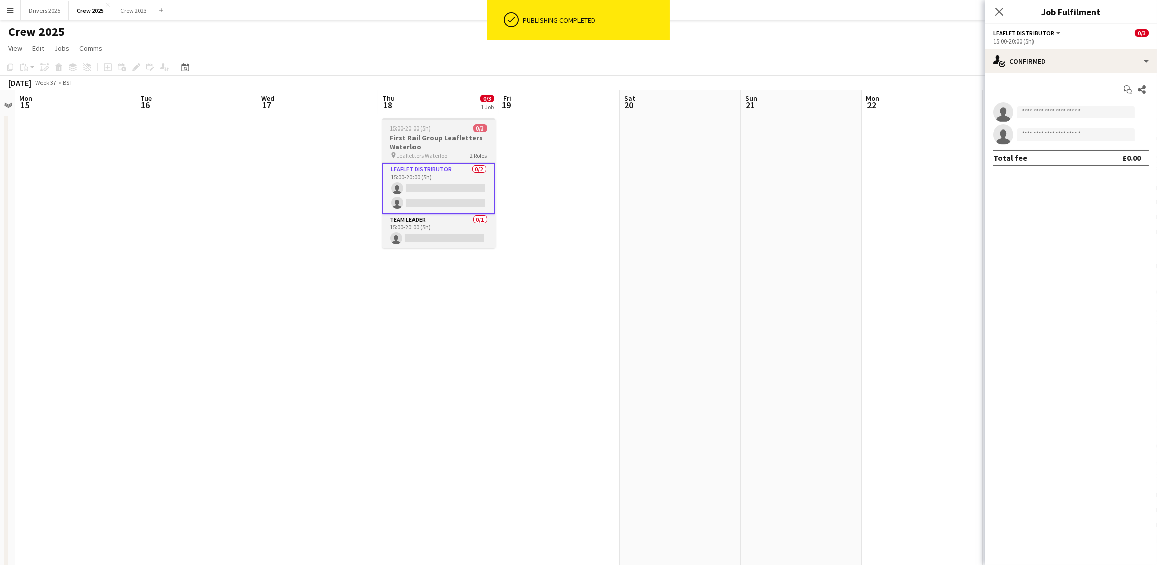
click at [428, 135] on h3 "First Rail Group Leafletters Waterloo" at bounding box center [438, 142] width 113 height 18
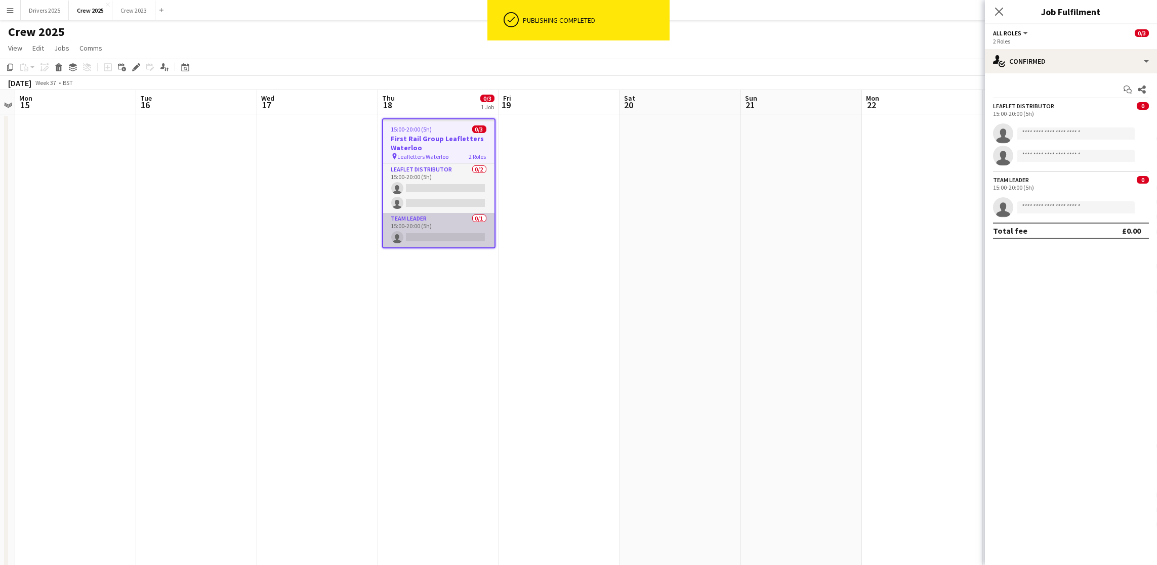
click at [442, 232] on app-card-role "Team Leader 0/1 15:00-20:00 (5h) single-neutral-actions" at bounding box center [438, 230] width 111 height 34
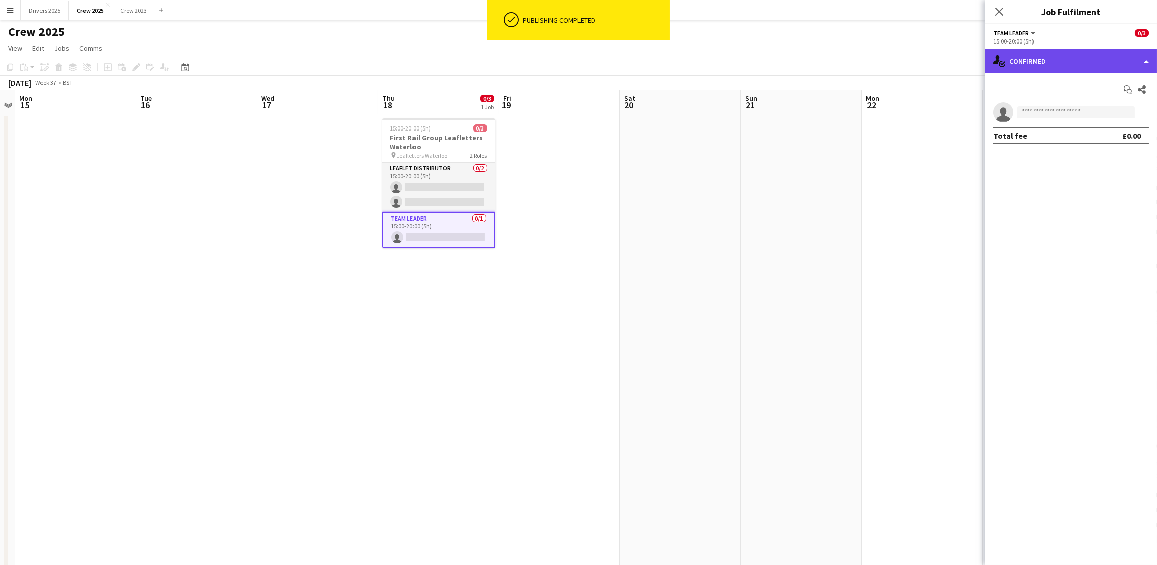
click at [1064, 70] on div "single-neutral-actions-check-2 Confirmed" at bounding box center [1071, 61] width 172 height 24
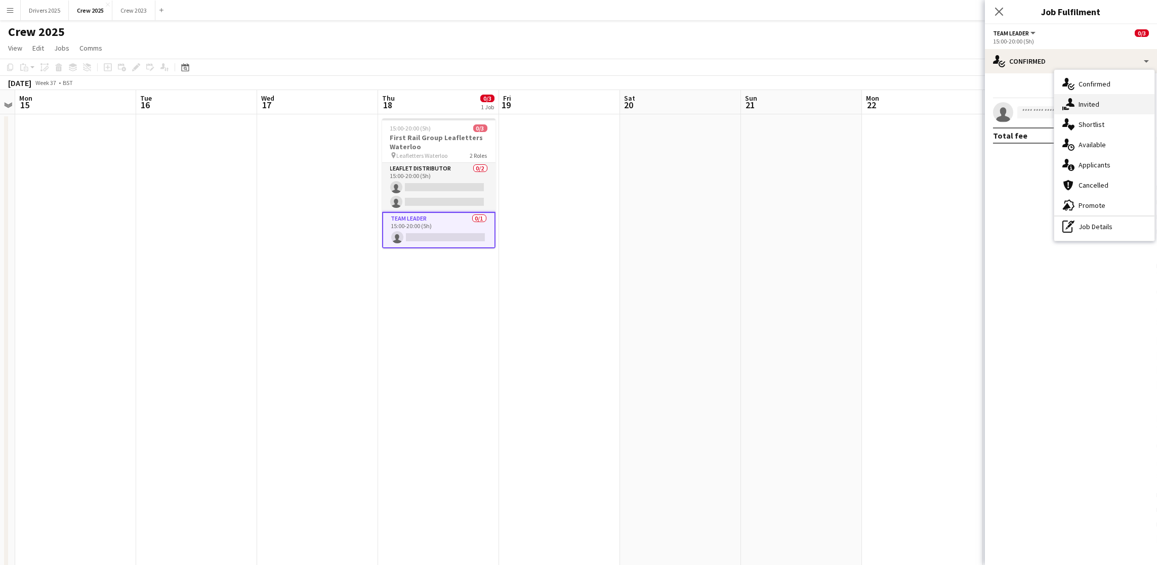
click at [1074, 104] on icon "single-neutral-actions-share-1" at bounding box center [1069, 104] width 12 height 12
click at [1049, 117] on input "text" at bounding box center [1071, 113] width 156 height 25
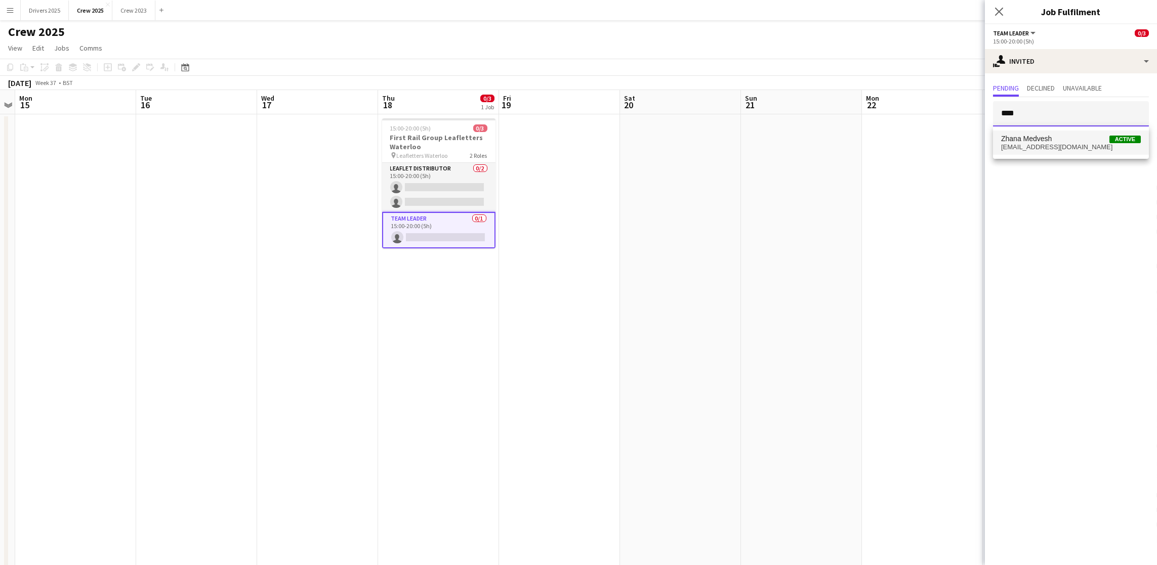
type input "****"
click at [1045, 147] on span "[EMAIL_ADDRESS][DOMAIN_NAME]" at bounding box center [1071, 147] width 140 height 8
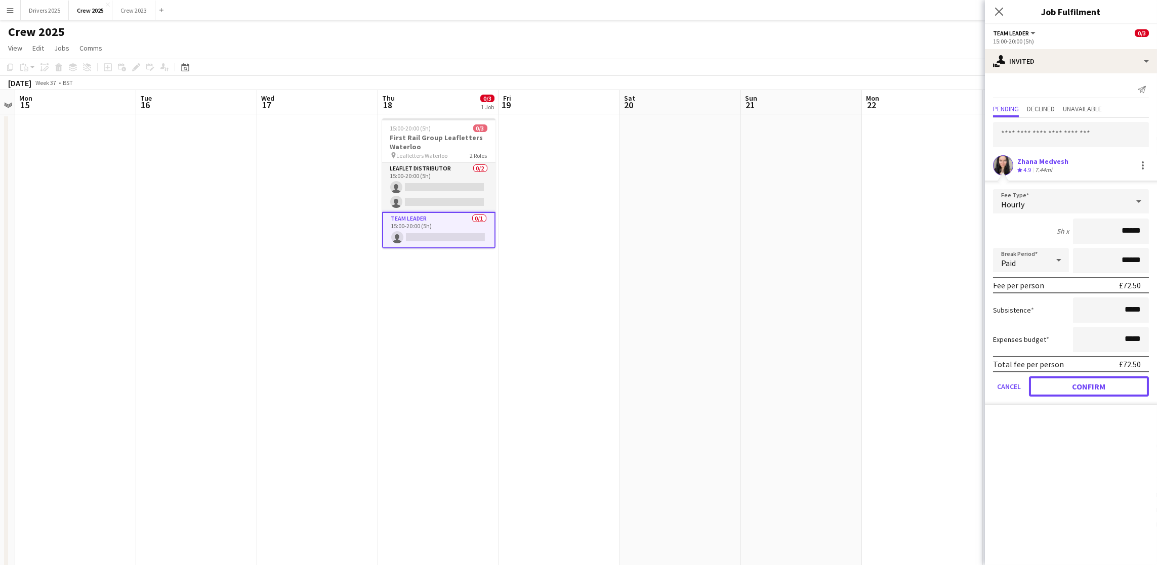
click at [1090, 386] on button "Confirm" at bounding box center [1089, 387] width 120 height 20
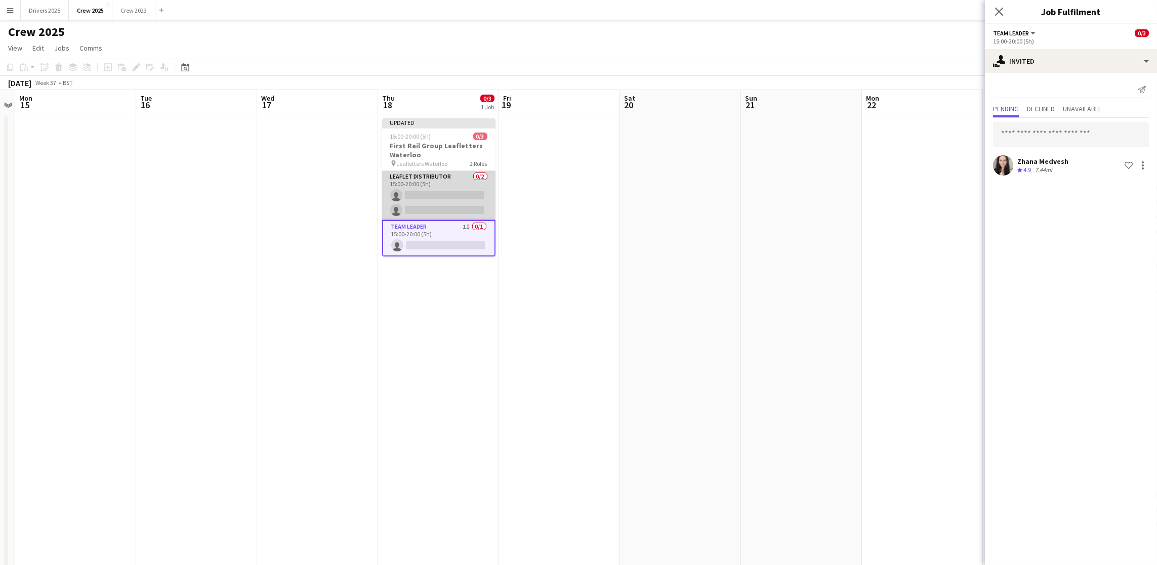
click at [435, 198] on app-card-role "Leaflet Distributor 0/2 15:00-20:00 (5h) single-neutral-actions single-neutral-…" at bounding box center [438, 195] width 113 height 49
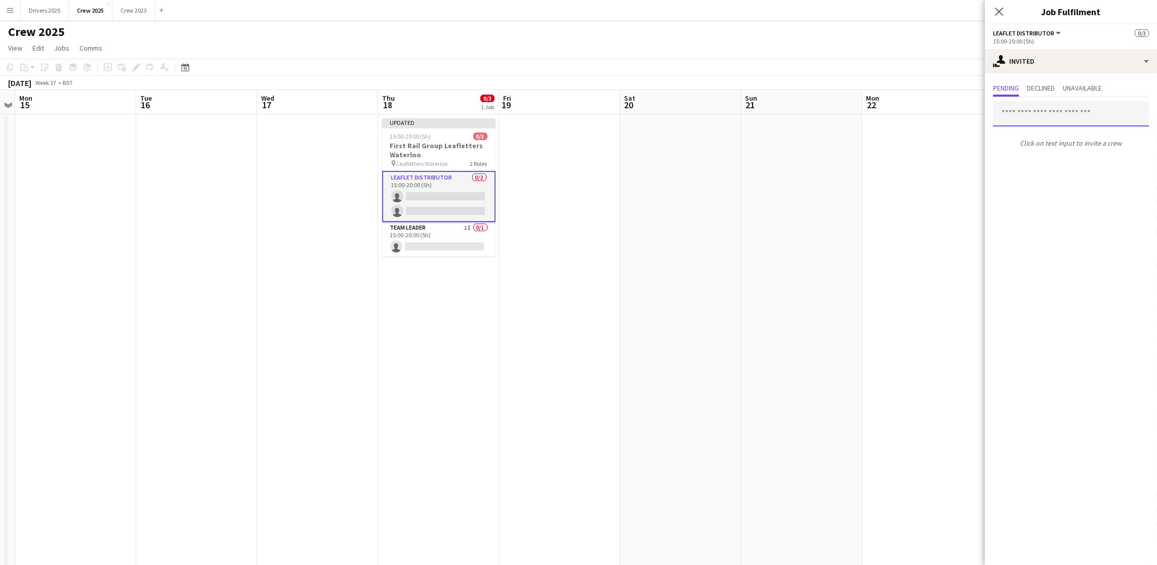
click at [1055, 109] on input "text" at bounding box center [1071, 113] width 156 height 25
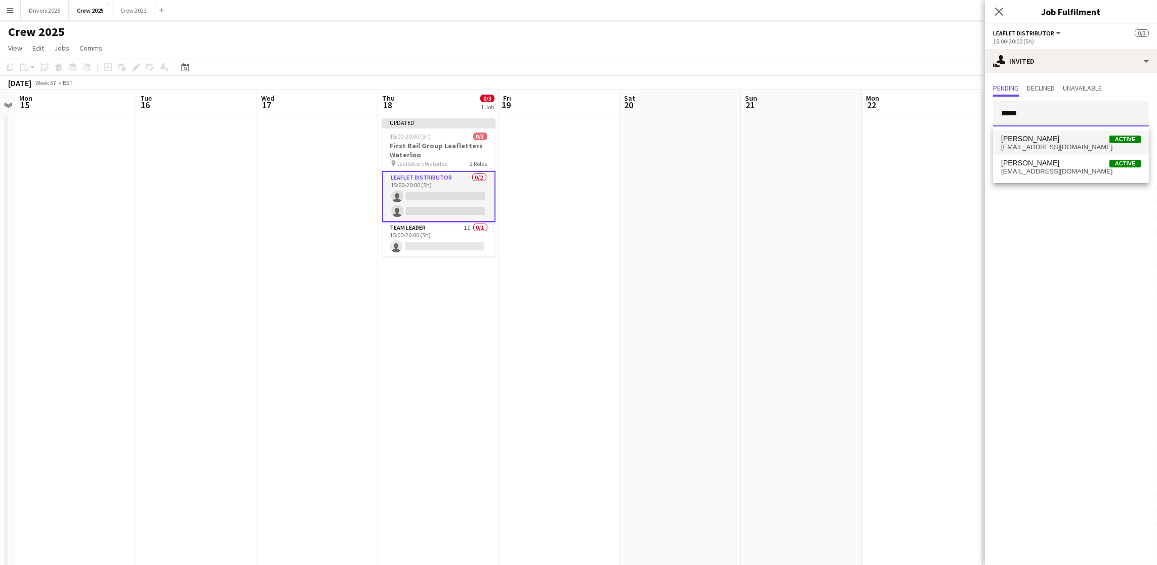
type input "*****"
click at [1047, 135] on span "[PERSON_NAME]" at bounding box center [1030, 139] width 58 height 9
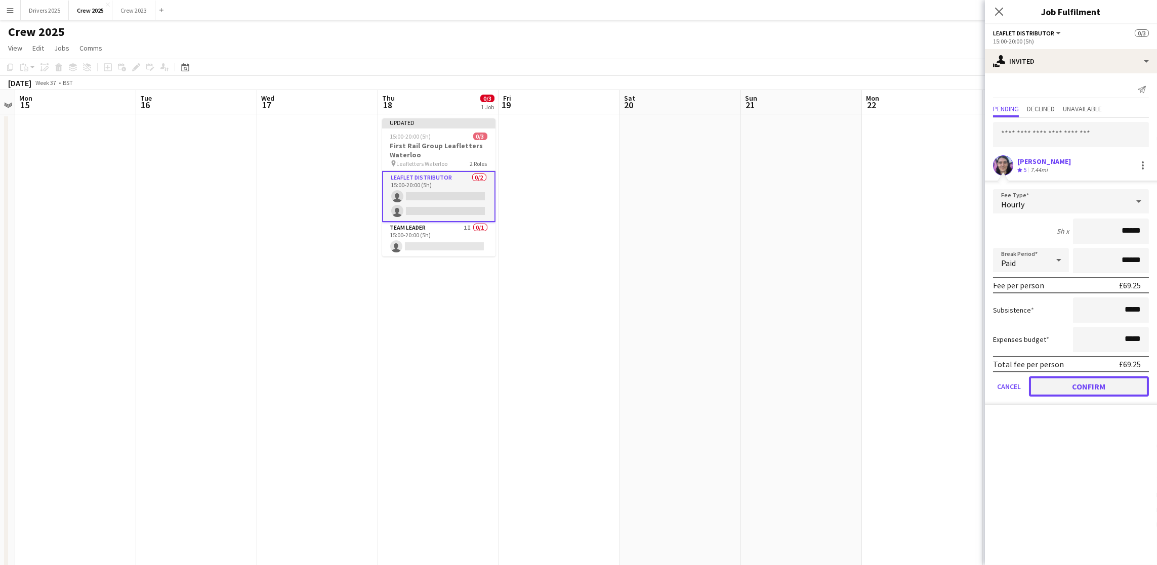
click at [1079, 380] on button "Confirm" at bounding box center [1089, 387] width 120 height 20
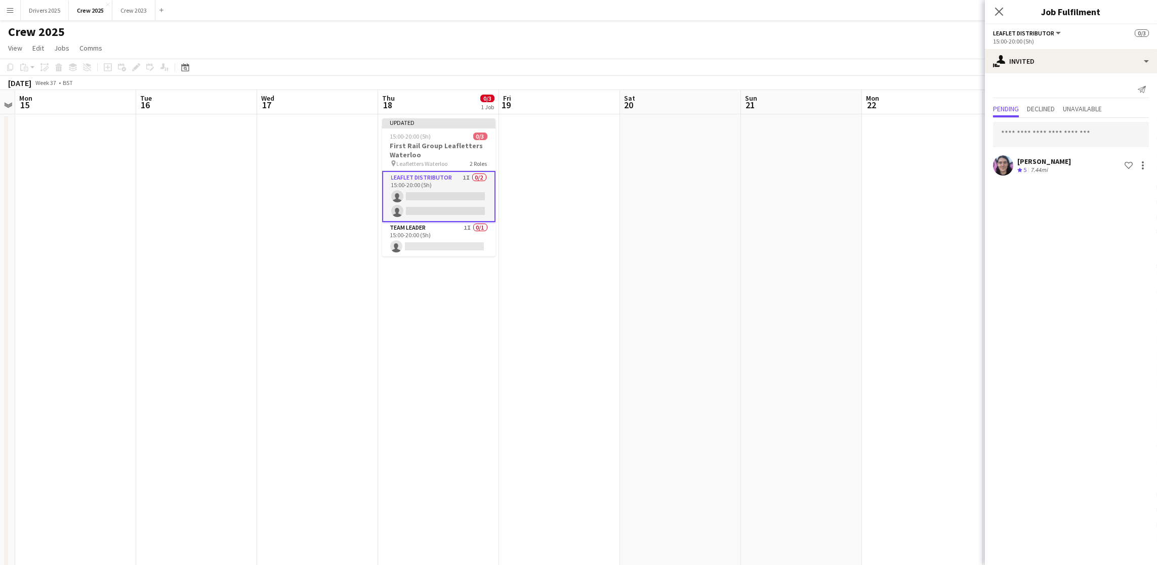
click at [772, 187] on app-date-cell at bounding box center [801, 355] width 121 height 482
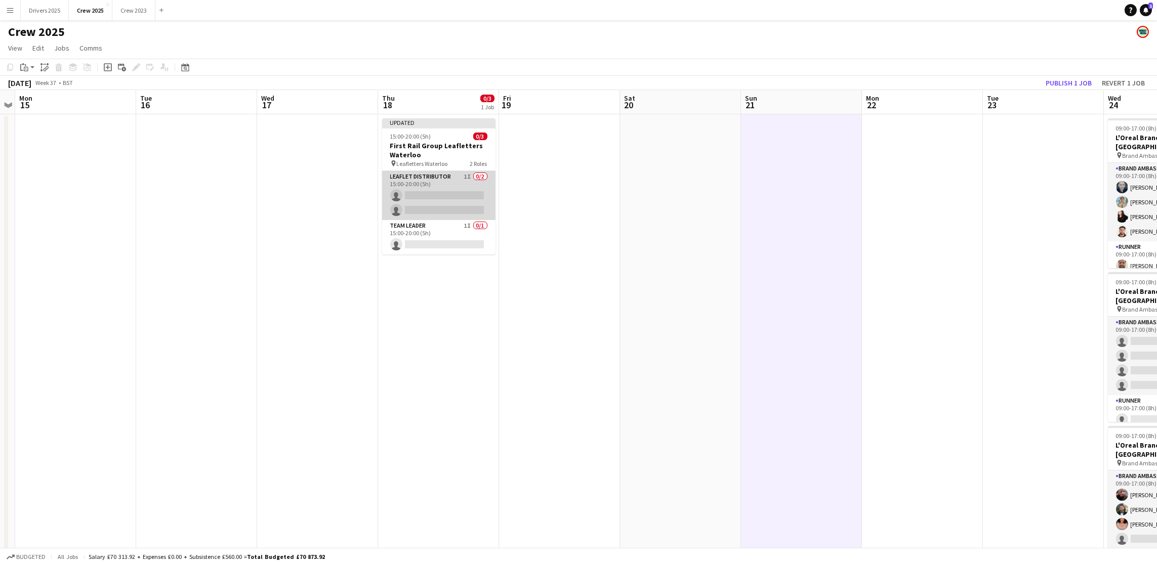
click at [458, 191] on app-card-role "Leaflet Distributor 1I 0/2 15:00-20:00 (5h) single-neutral-actions single-neutr…" at bounding box center [438, 195] width 113 height 49
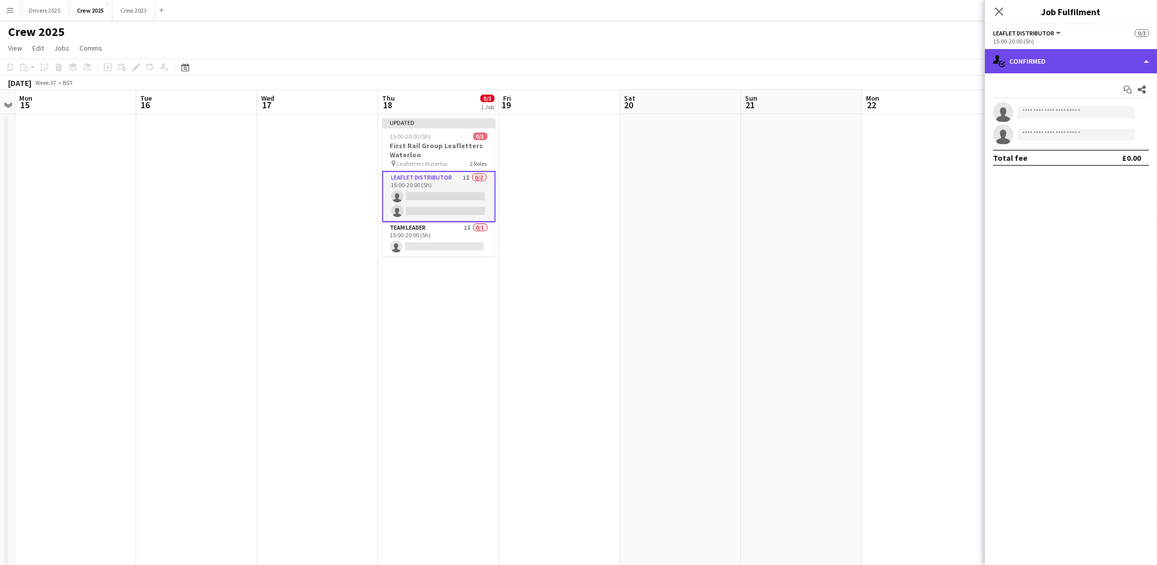
click at [1050, 53] on div "single-neutral-actions-check-2 Confirmed" at bounding box center [1071, 61] width 172 height 24
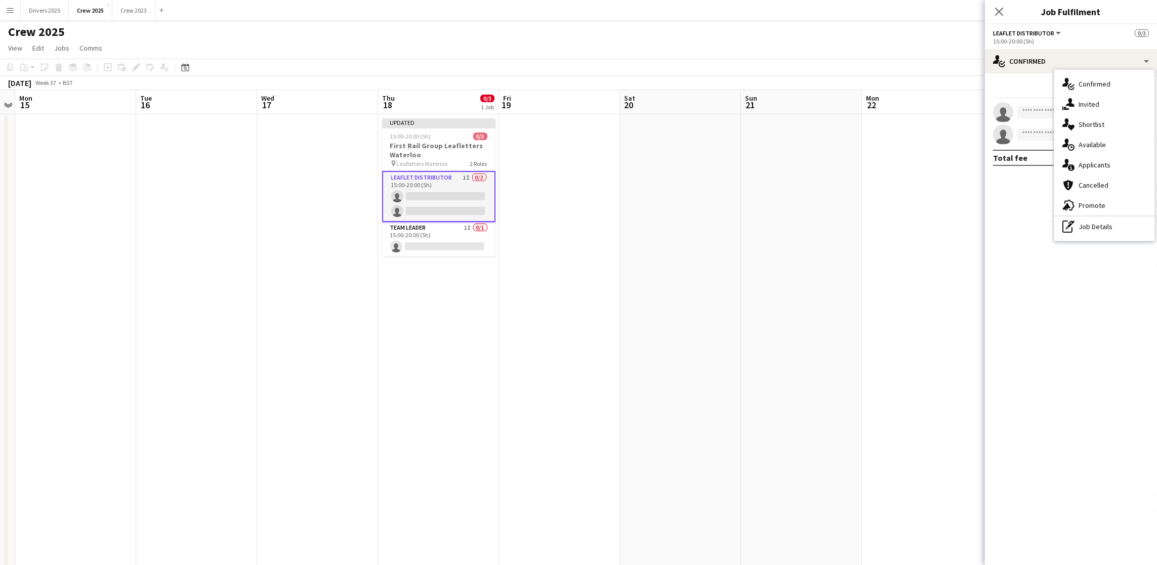
click at [1081, 101] on span "Invited" at bounding box center [1089, 104] width 21 height 9
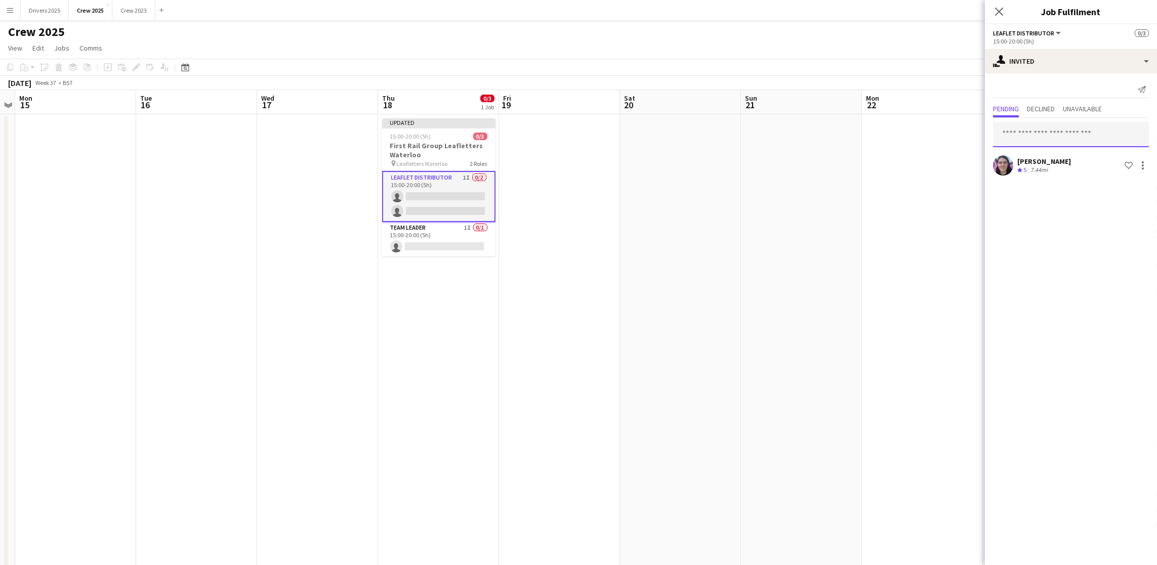
click at [1059, 129] on input "text" at bounding box center [1071, 134] width 156 height 25
click at [1003, 138] on input "*****" at bounding box center [1071, 134] width 156 height 25
click at [1032, 134] on input "****" at bounding box center [1071, 134] width 156 height 25
type input "*"
type input "*****"
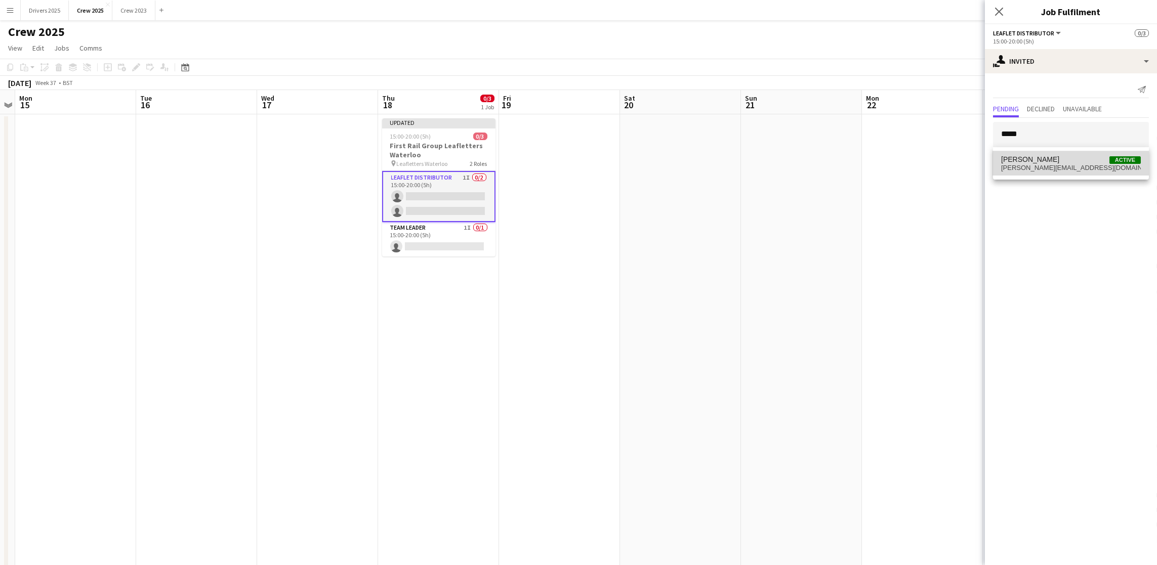
click at [1031, 157] on span "[PERSON_NAME]" at bounding box center [1030, 159] width 58 height 9
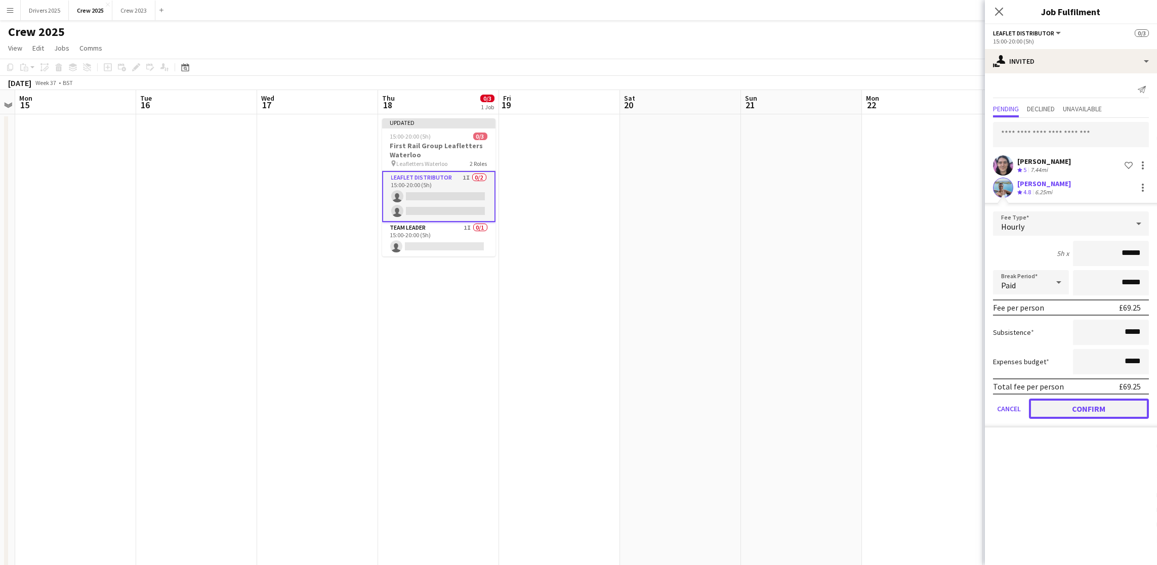
click at [1048, 408] on button "Confirm" at bounding box center [1089, 409] width 120 height 20
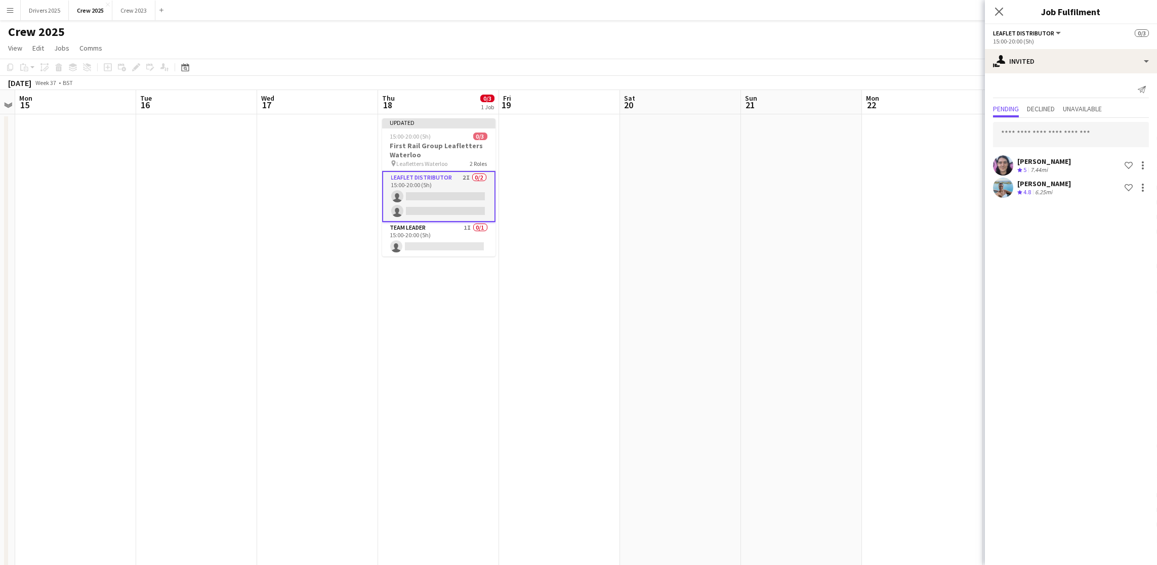
drag, startPoint x: 861, startPoint y: 253, endPoint x: 920, endPoint y: 183, distance: 91.6
click at [861, 251] on app-date-cell at bounding box center [801, 355] width 121 height 482
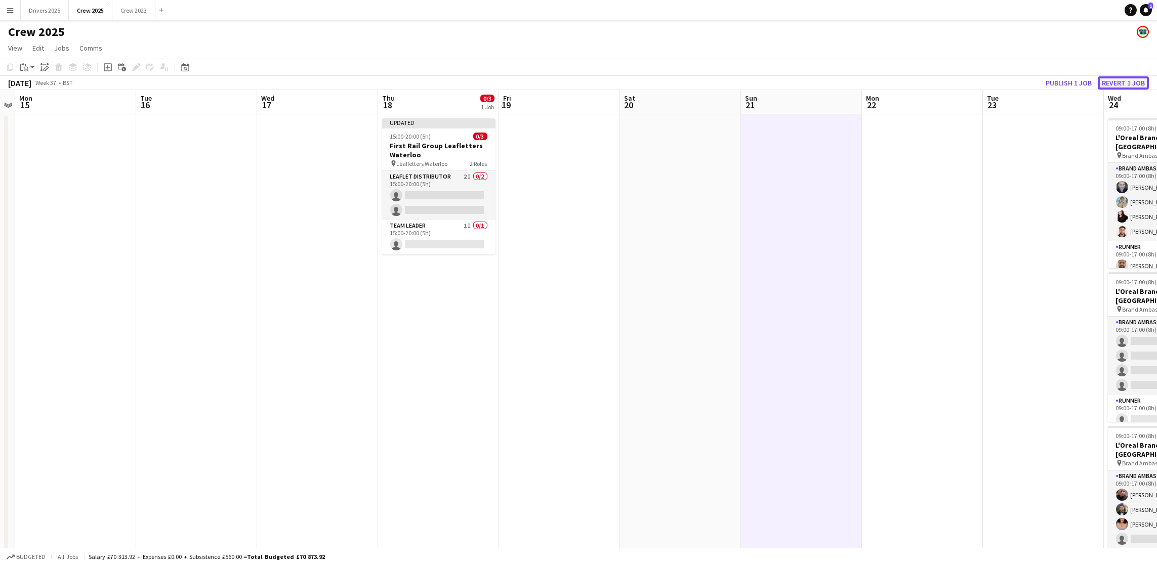
click at [1104, 83] on button "Revert 1 job" at bounding box center [1123, 82] width 51 height 13
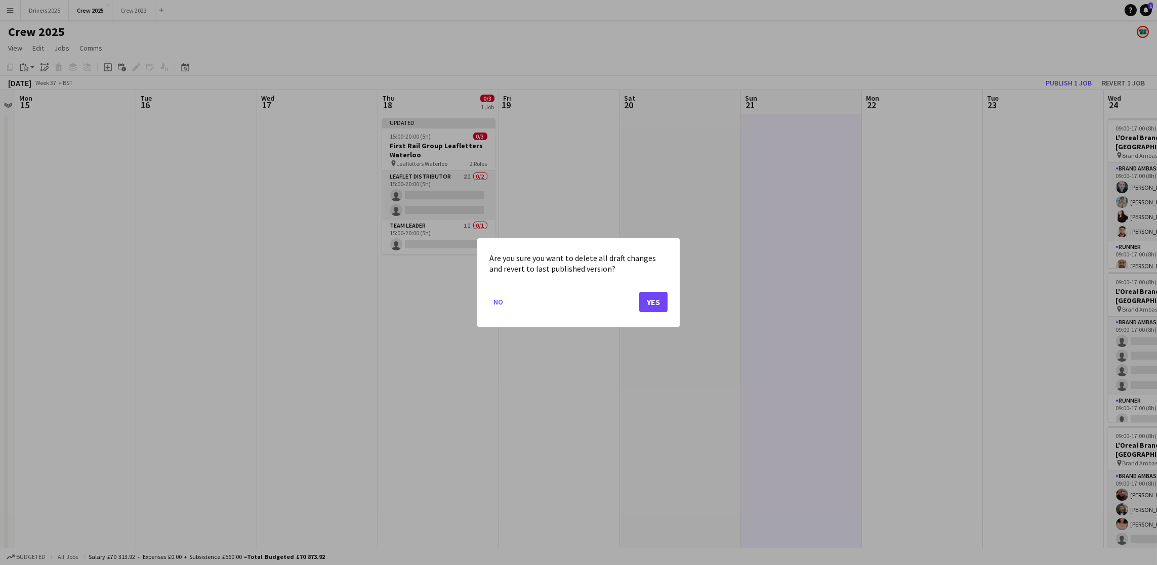
click at [1078, 84] on div at bounding box center [578, 282] width 1157 height 565
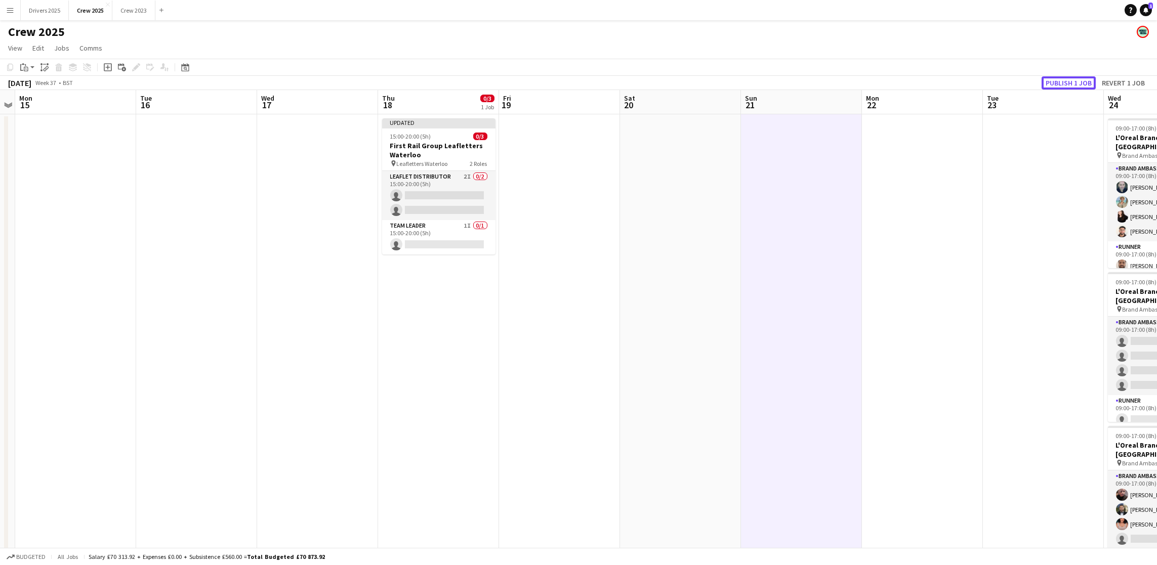
click at [1057, 85] on button "Publish 1 job" at bounding box center [1069, 82] width 54 height 13
click at [27, 11] on button "Drivers 2025 Close" at bounding box center [45, 11] width 48 height 20
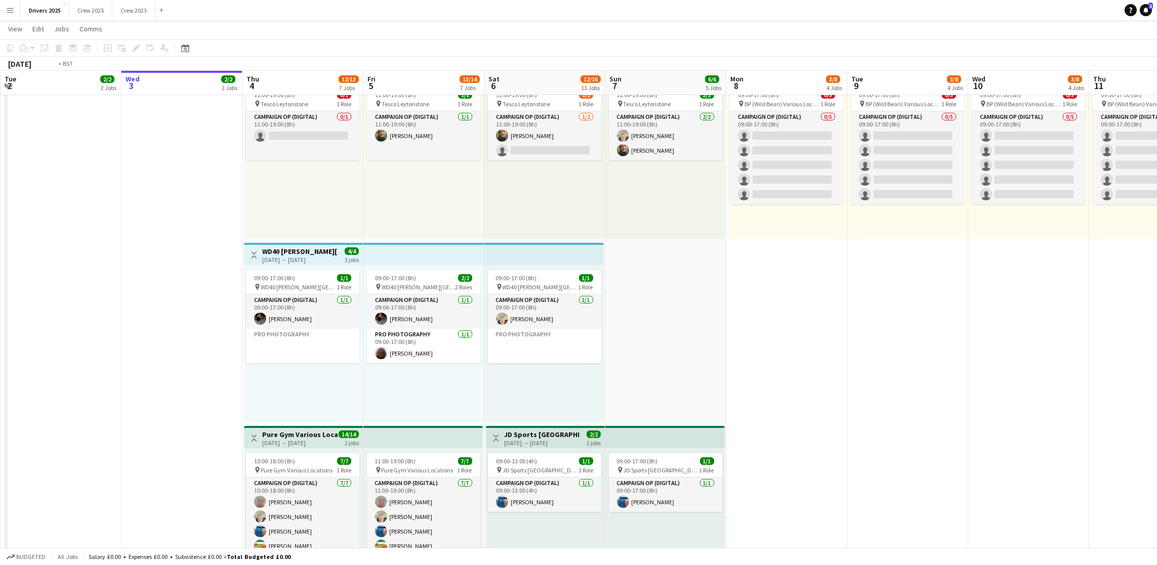
scroll to position [0, 445]
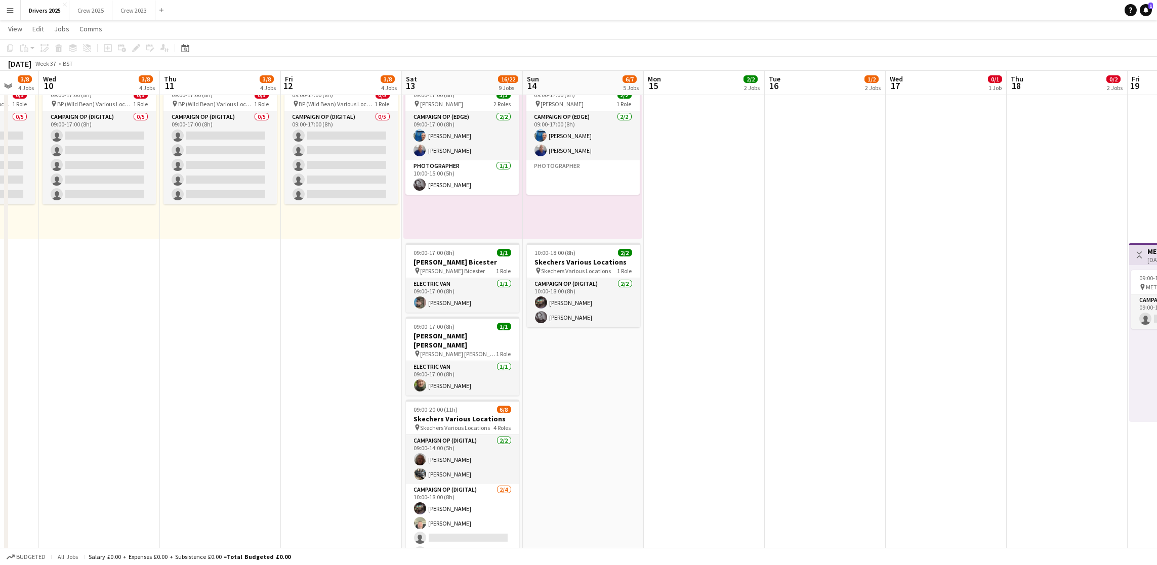
drag, startPoint x: 892, startPoint y: 360, endPoint x: 0, endPoint y: 371, distance: 892.5
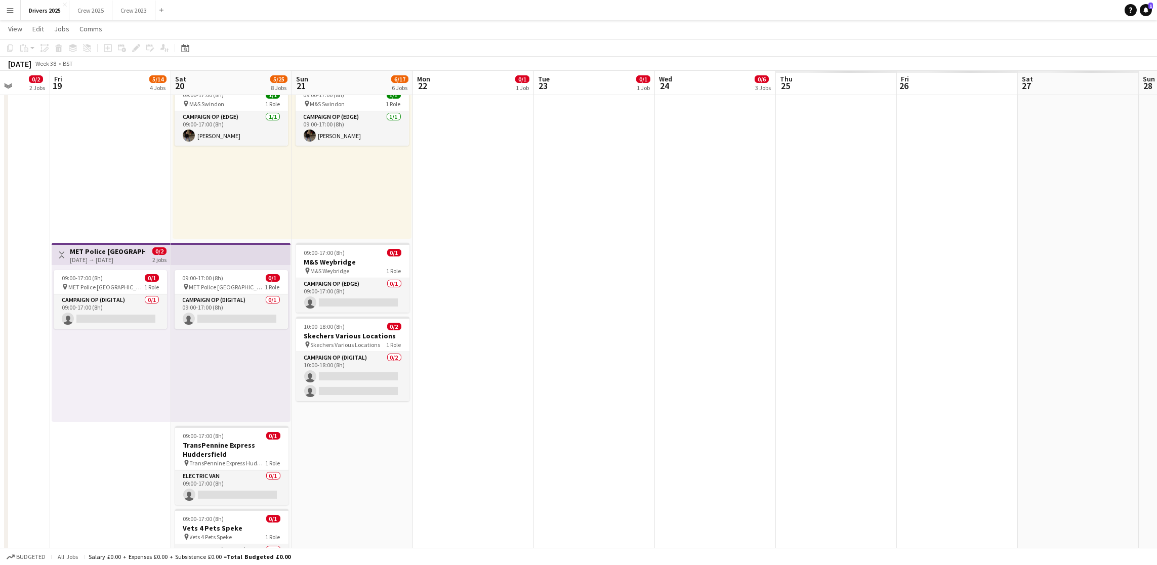
scroll to position [0, 363]
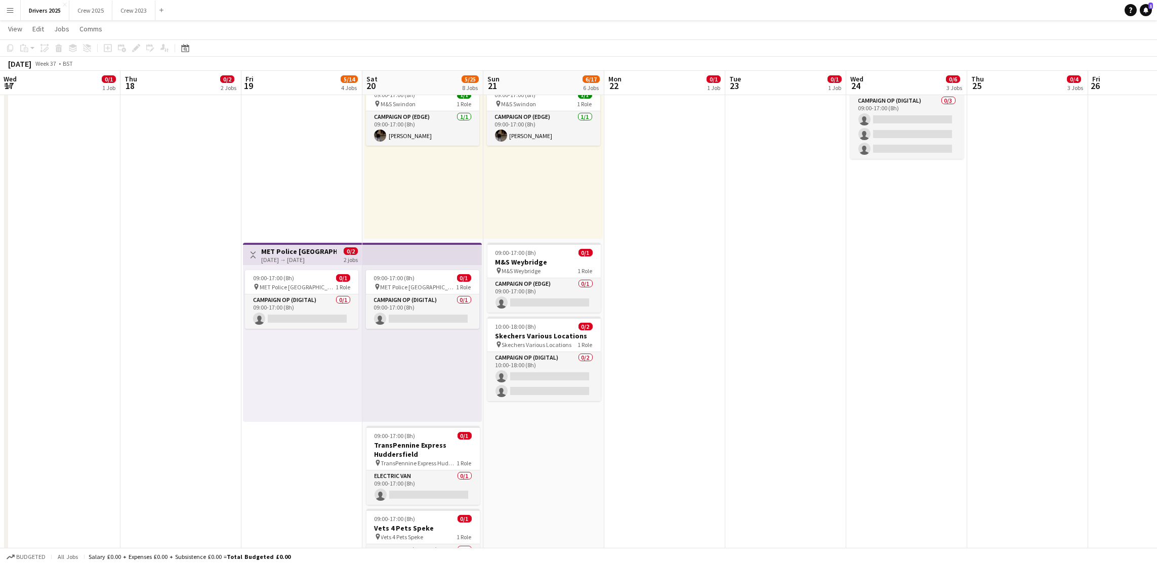
drag, startPoint x: 918, startPoint y: 331, endPoint x: 32, endPoint y: 341, distance: 886.5
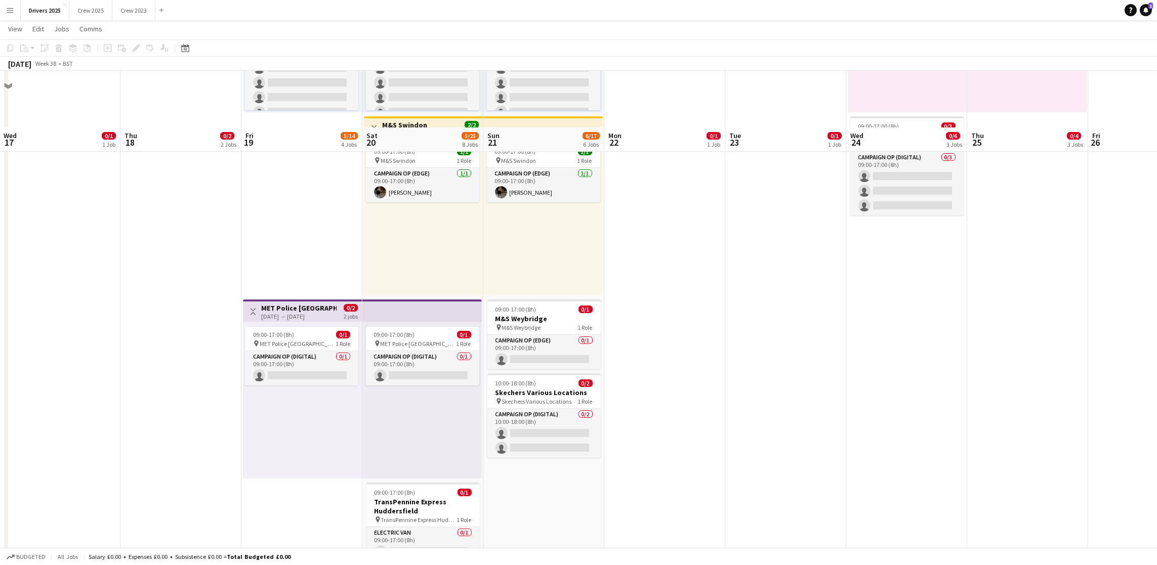
scroll to position [607, 0]
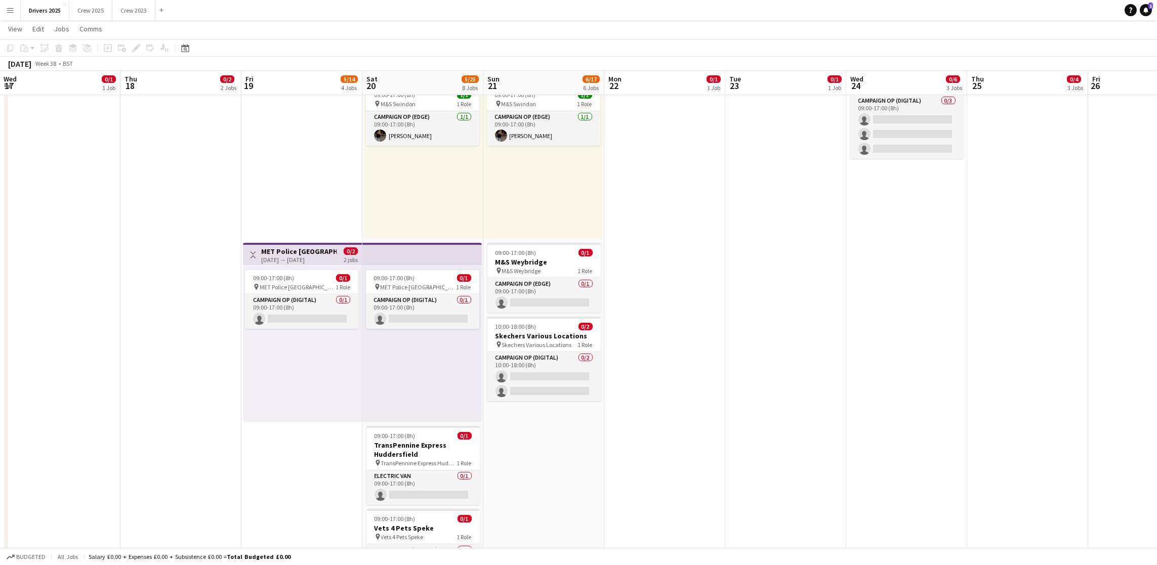
click at [280, 249] on h3 "MET Police [GEOGRAPHIC_DATA]" at bounding box center [298, 251] width 75 height 9
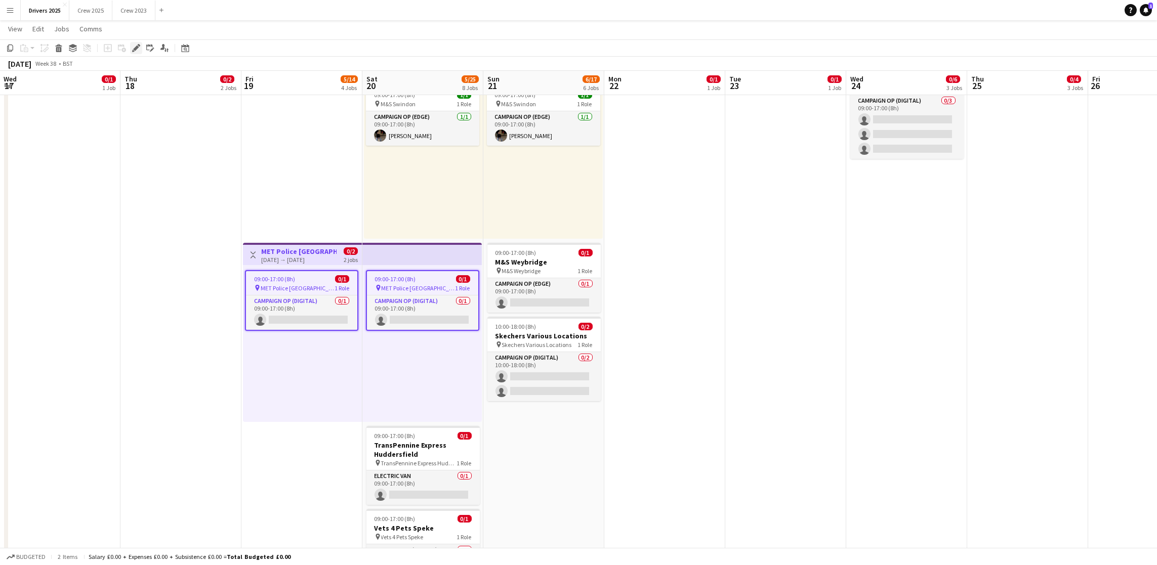
click at [132, 47] on icon "Edit" at bounding box center [136, 48] width 8 height 8
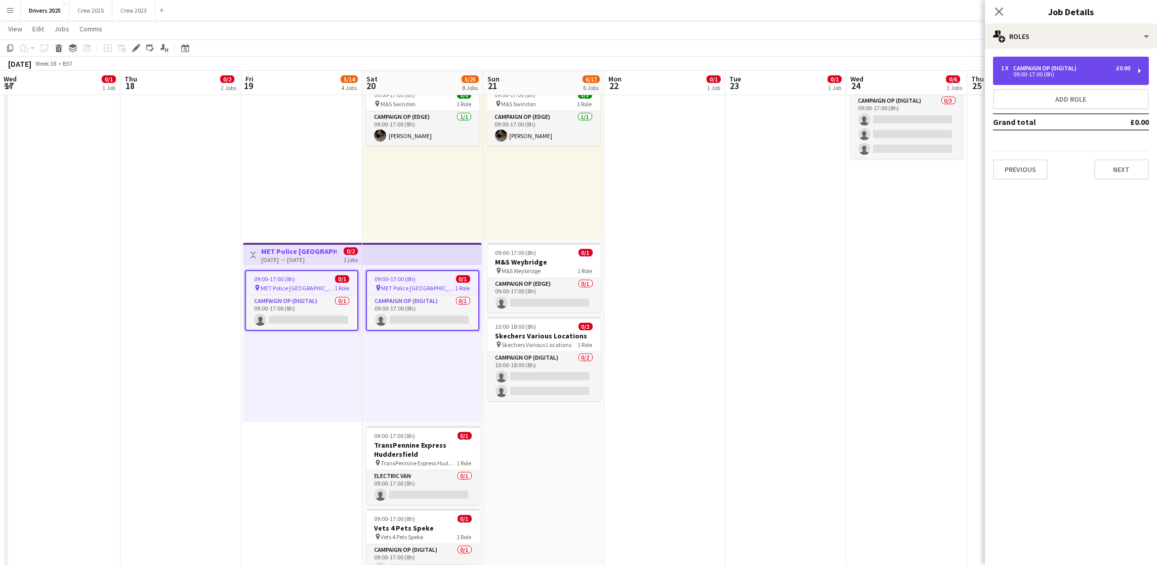
click at [1051, 73] on div "09:00-17:00 (8h)" at bounding box center [1065, 74] width 129 height 5
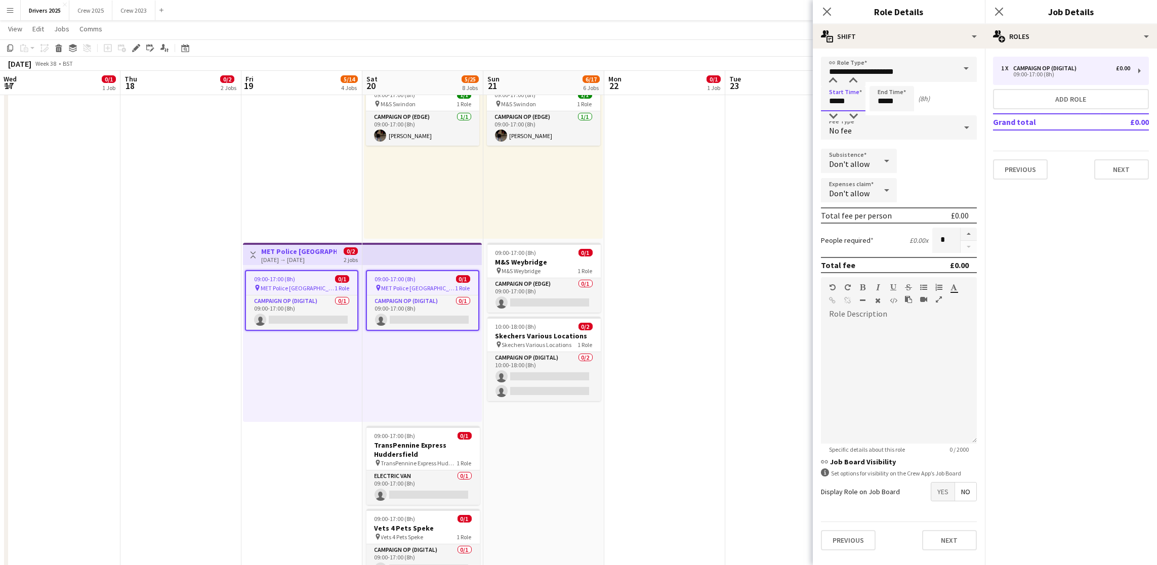
drag, startPoint x: 850, startPoint y: 98, endPoint x: 763, endPoint y: 90, distance: 87.9
type input "*****"
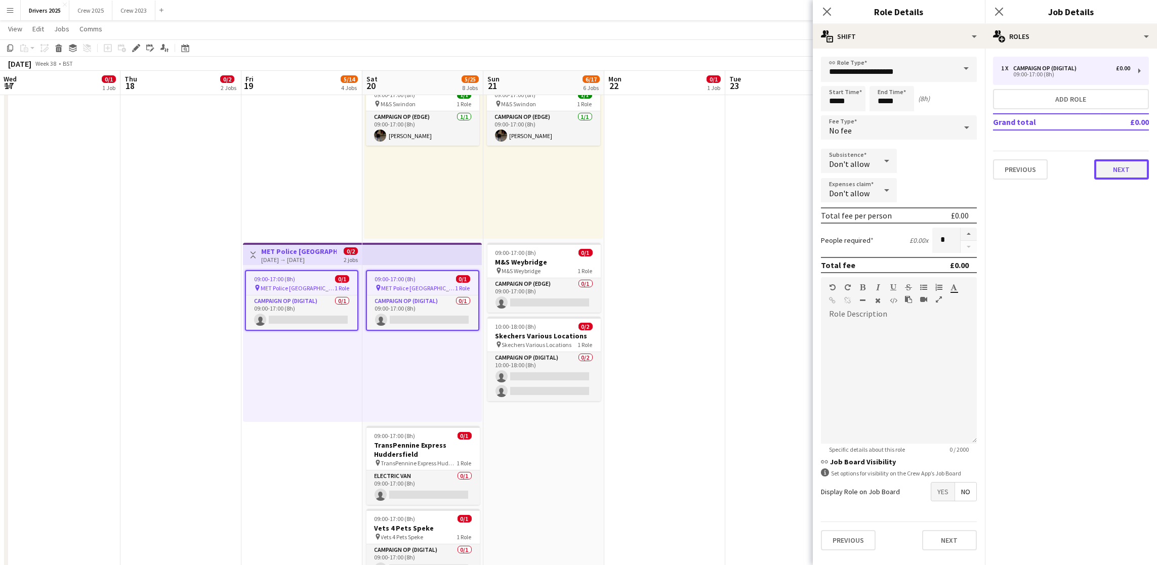
click at [1119, 169] on button "Next" at bounding box center [1121, 169] width 55 height 20
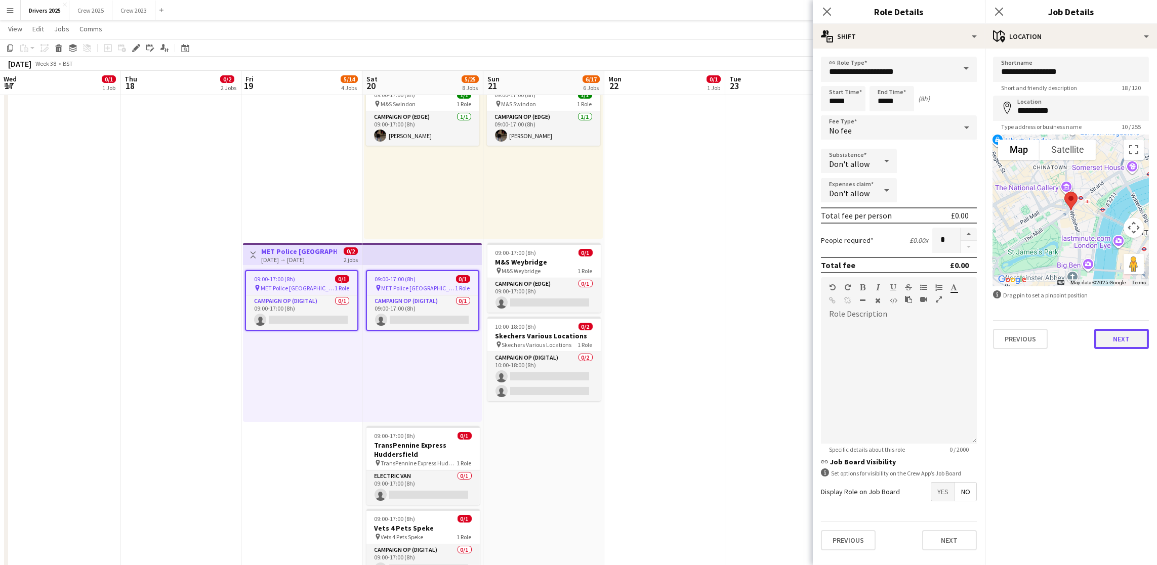
click at [1110, 337] on button "Next" at bounding box center [1121, 339] width 55 height 20
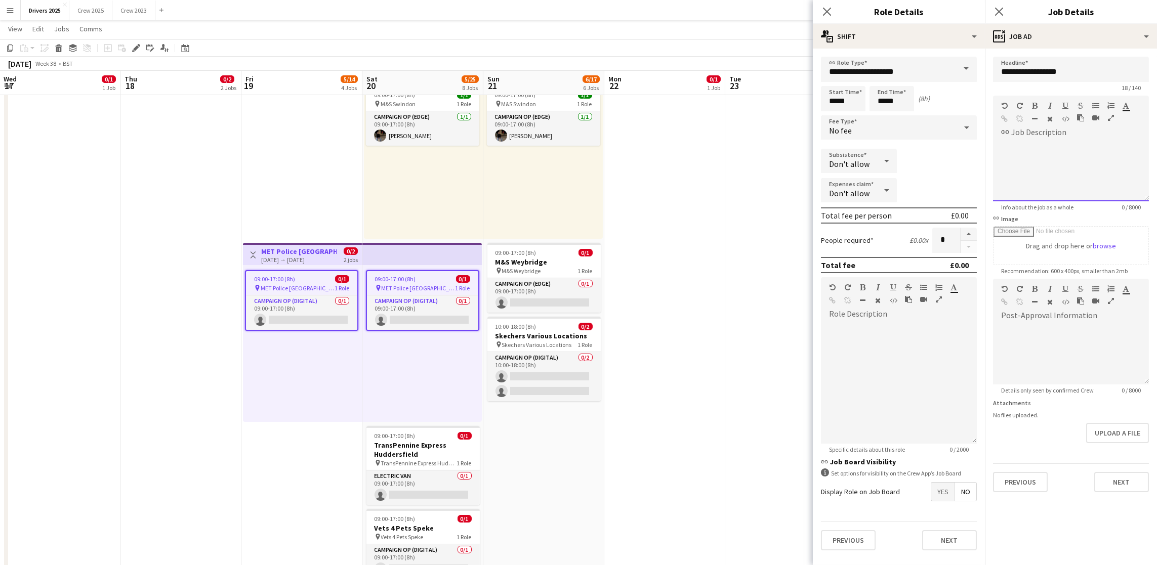
click at [1067, 169] on div at bounding box center [1071, 171] width 156 height 61
paste div
click at [1001, 144] on span "**********" at bounding box center [1067, 155] width 133 height 27
click at [1105, 174] on div "**********" at bounding box center [1071, 171] width 156 height 61
click at [1120, 480] on button "Next" at bounding box center [1121, 482] width 55 height 20
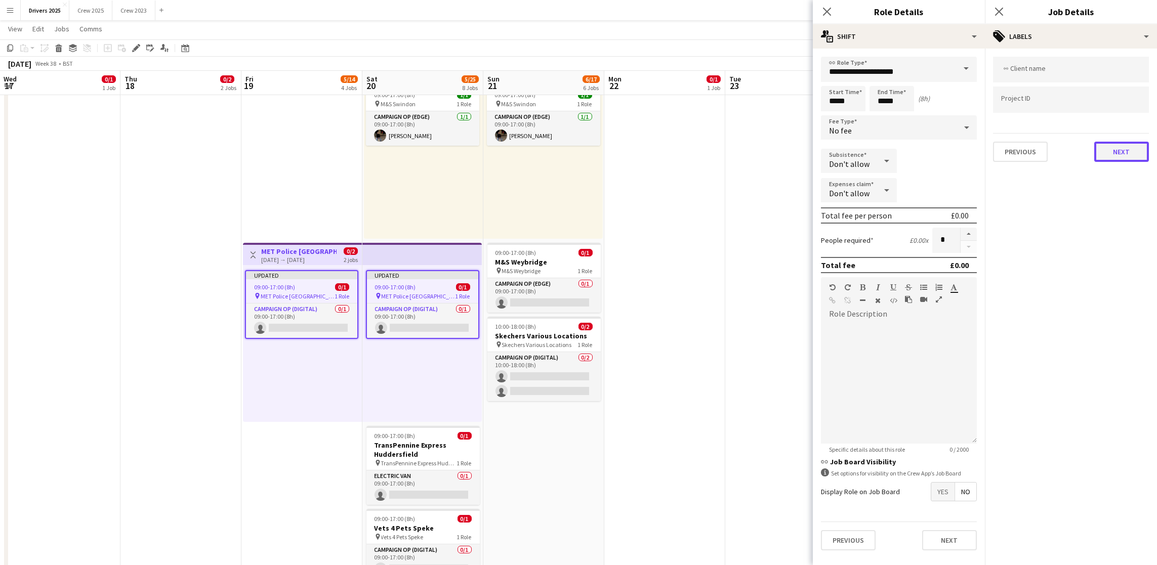
click at [1126, 154] on button "Next" at bounding box center [1121, 152] width 55 height 20
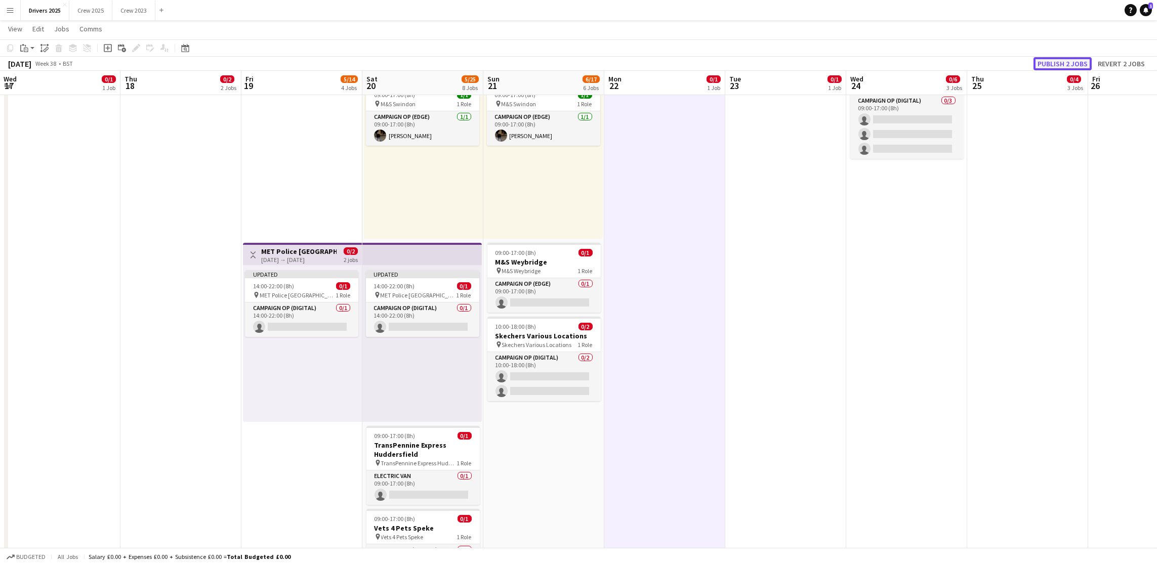
click at [1074, 66] on button "Publish 2 jobs" at bounding box center [1063, 63] width 58 height 13
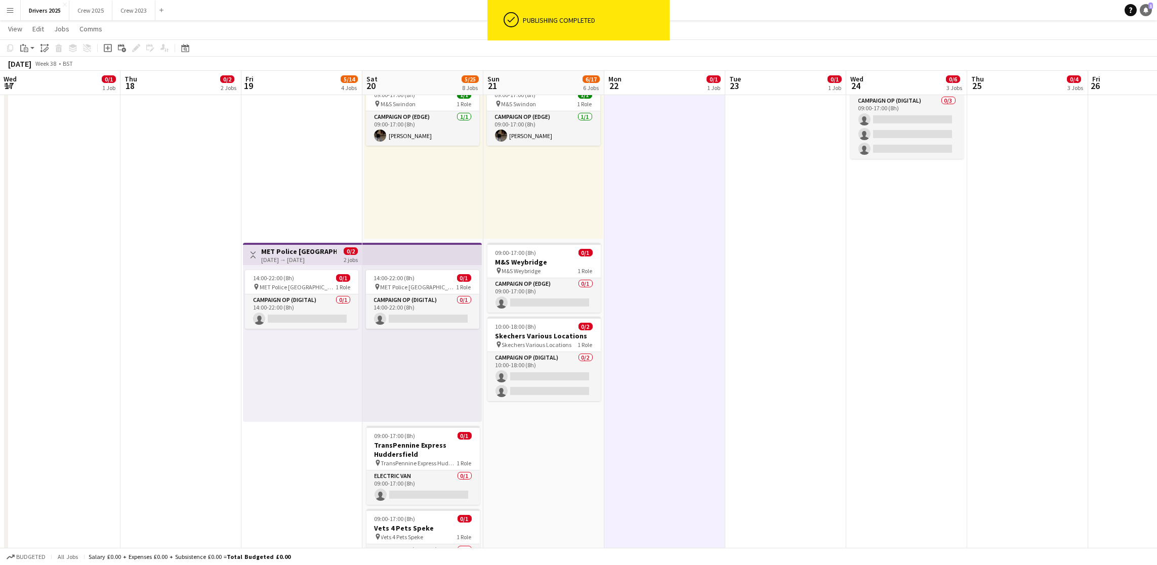
click at [1147, 9] on icon at bounding box center [1146, 9] width 5 height 5
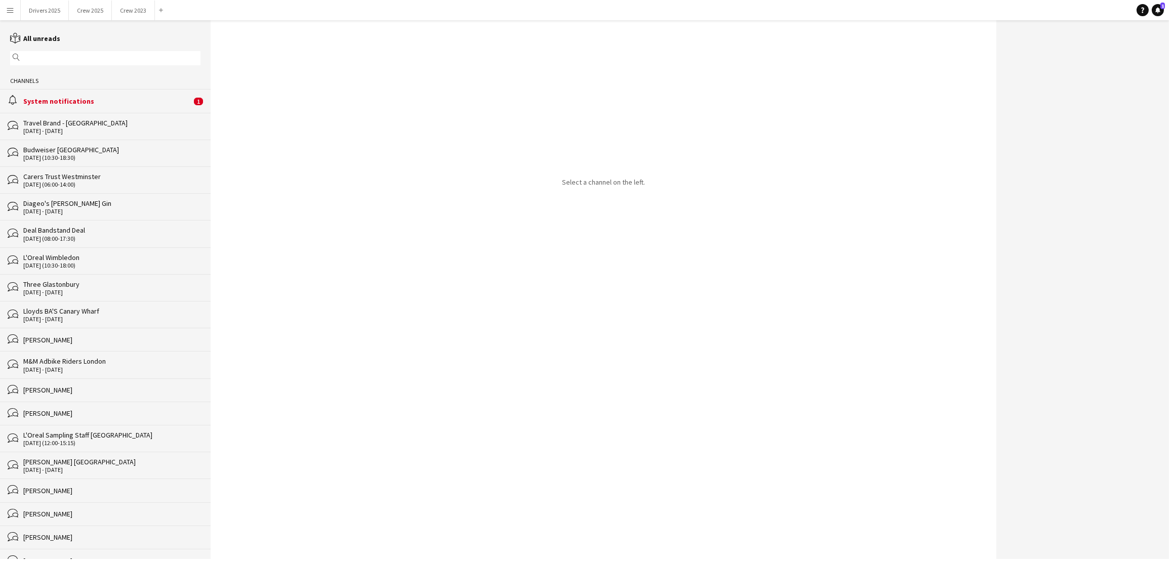
click at [82, 108] on div "alarm System notifications 1" at bounding box center [105, 100] width 211 height 23
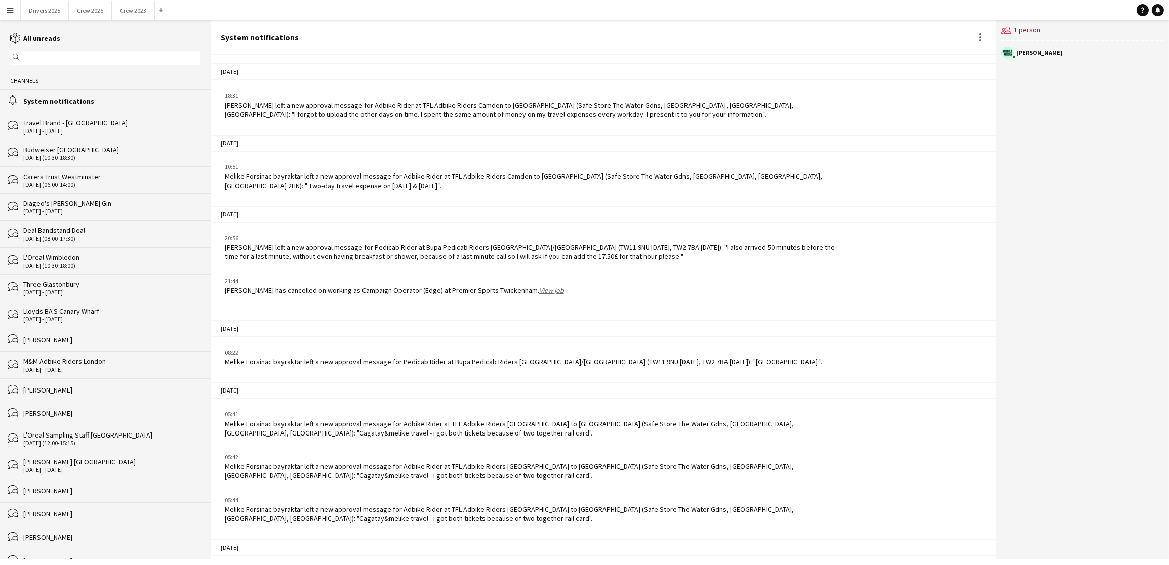
scroll to position [1242, 0]
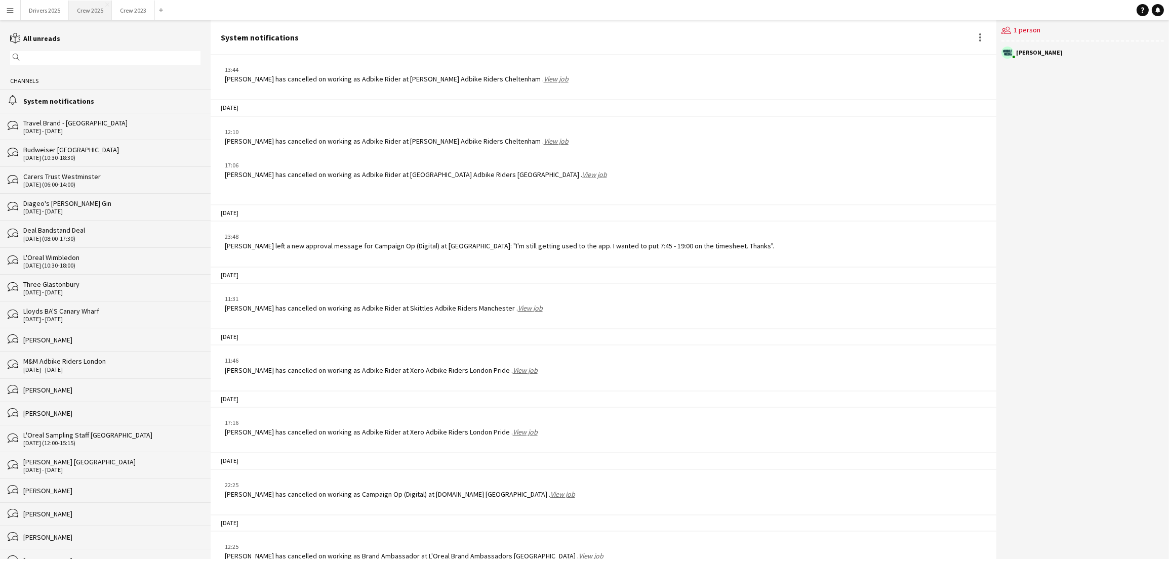
click at [95, 14] on button "Crew 2025 Close" at bounding box center [90, 11] width 43 height 20
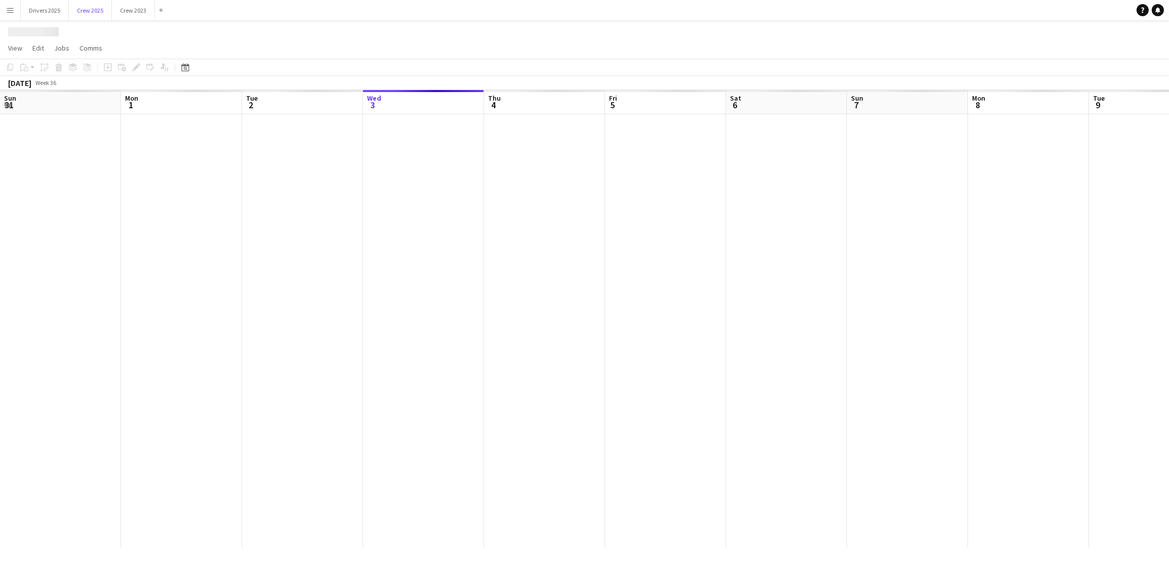
scroll to position [0, 241]
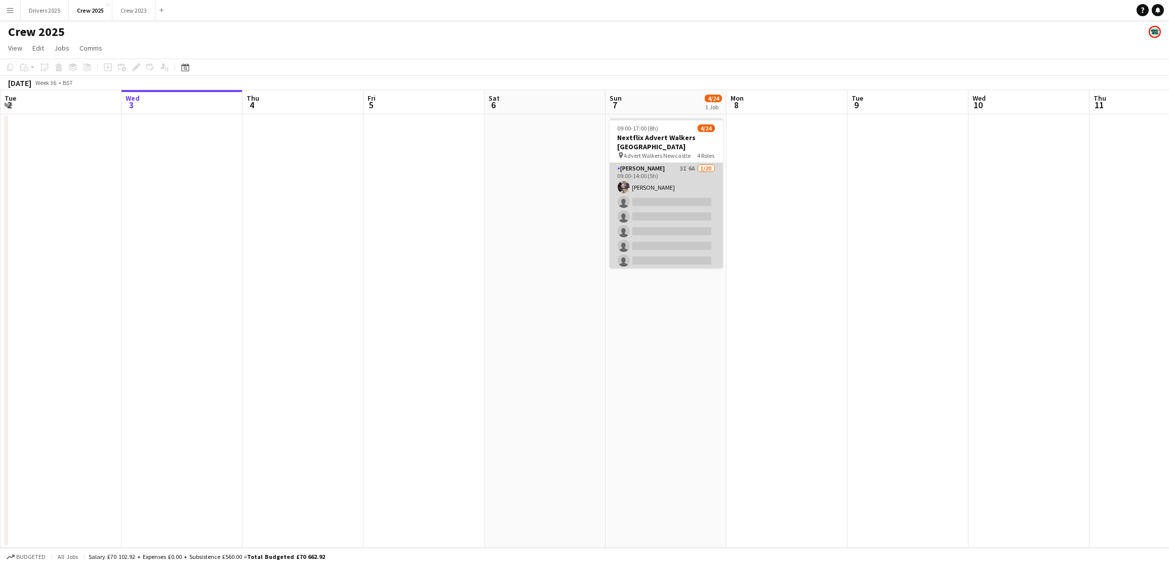
click at [684, 235] on app-card-role "Advert Walkers 3I 6A [DATE] 09:00-14:00 (5h) [PERSON_NAME] single-neutral-actio…" at bounding box center [665, 319] width 113 height 313
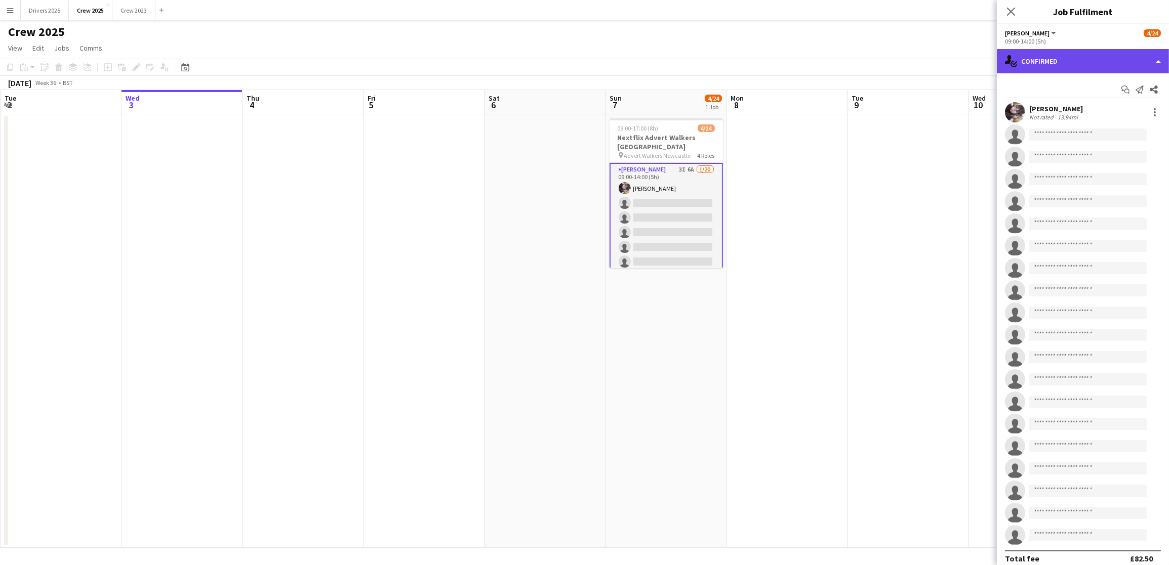
click at [1088, 68] on div "single-neutral-actions-check-2 Confirmed" at bounding box center [1083, 61] width 172 height 24
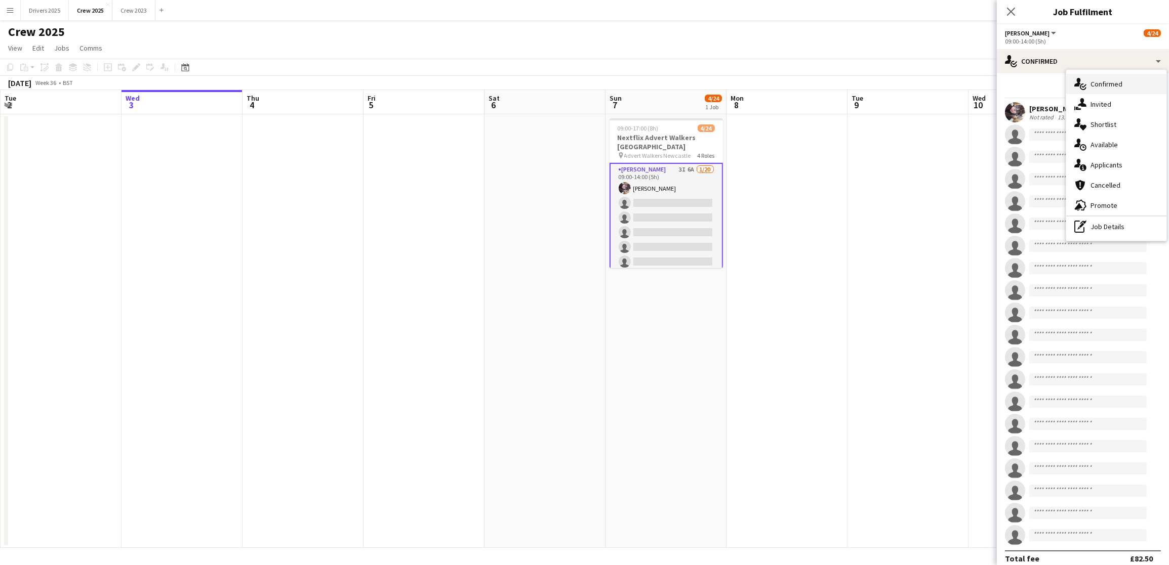
click at [1092, 93] on div "single-neutral-actions-check-2 Confirmed" at bounding box center [1116, 84] width 100 height 20
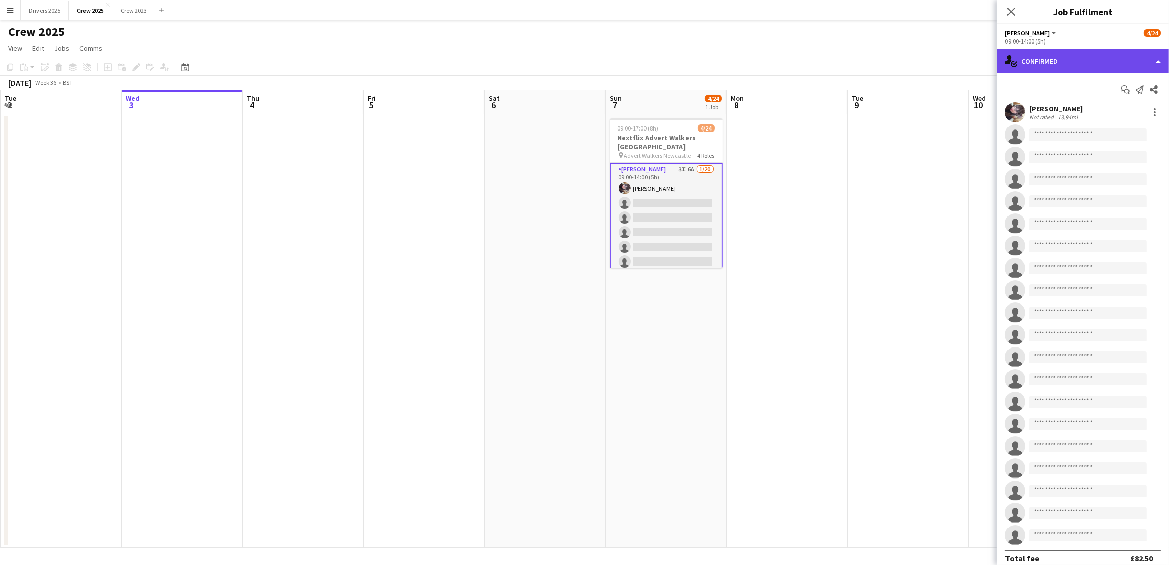
click at [1091, 50] on div "single-neutral-actions-check-2 Confirmed" at bounding box center [1083, 61] width 172 height 24
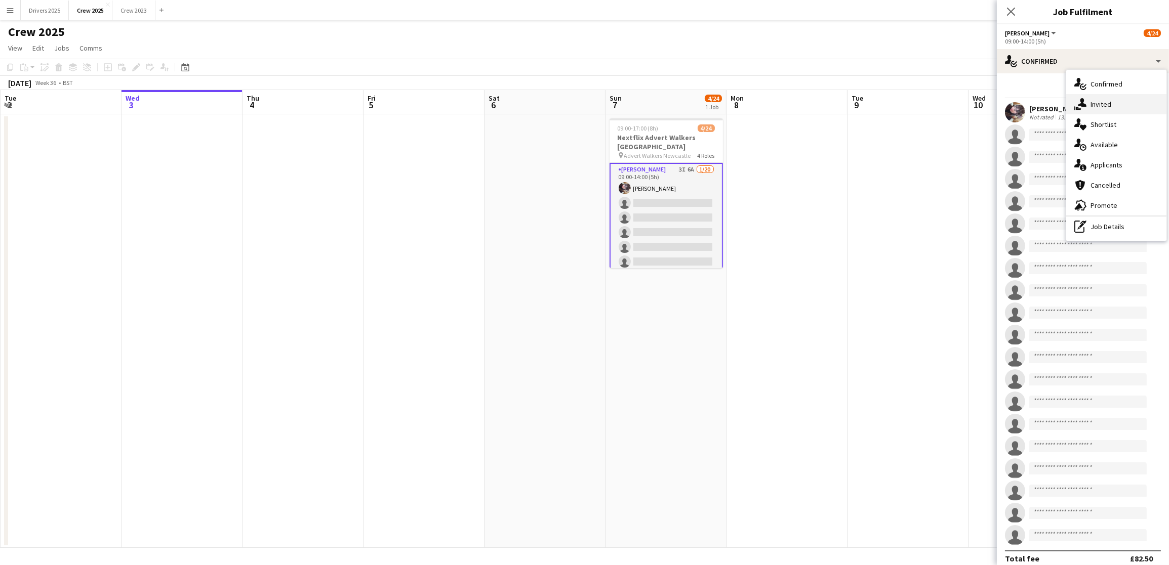
click at [1098, 104] on span "Invited" at bounding box center [1100, 104] width 21 height 9
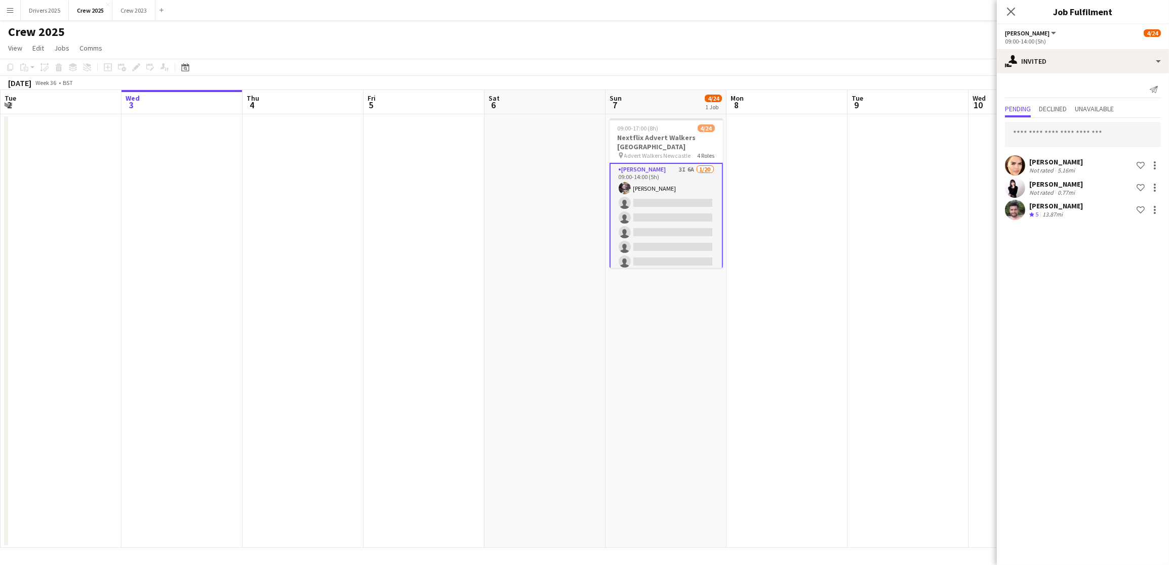
click at [1036, 206] on div "[PERSON_NAME]" at bounding box center [1056, 205] width 54 height 9
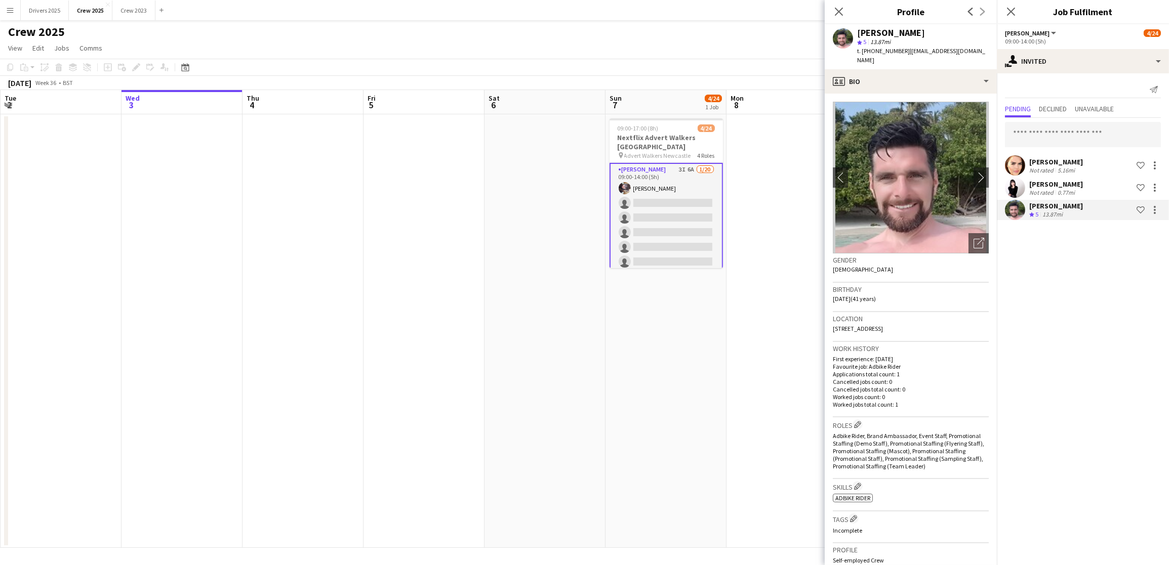
click at [1044, 186] on div "[PERSON_NAME]" at bounding box center [1056, 184] width 54 height 9
